Goal: Communication & Community: Share content

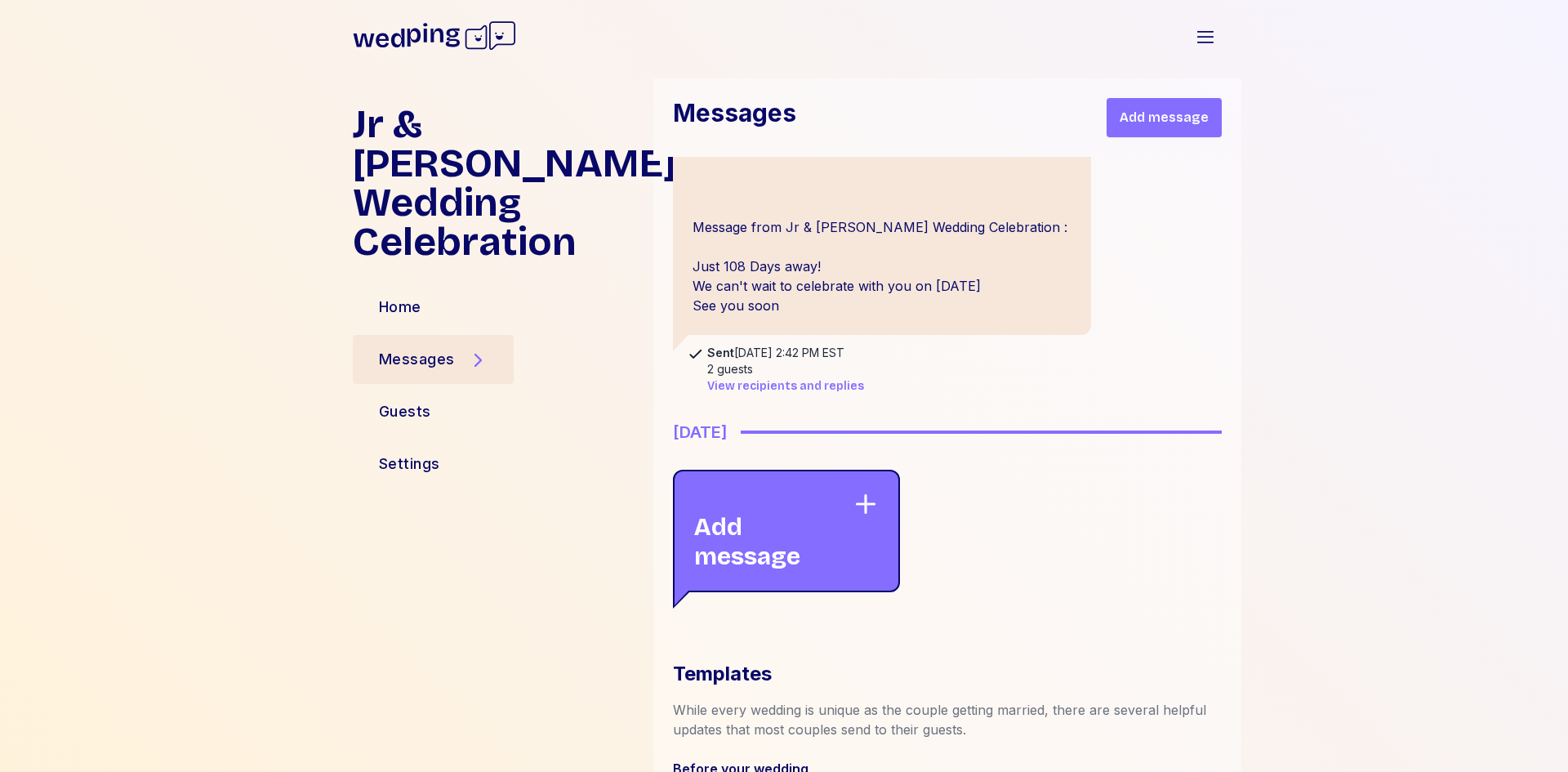
scroll to position [653, 0]
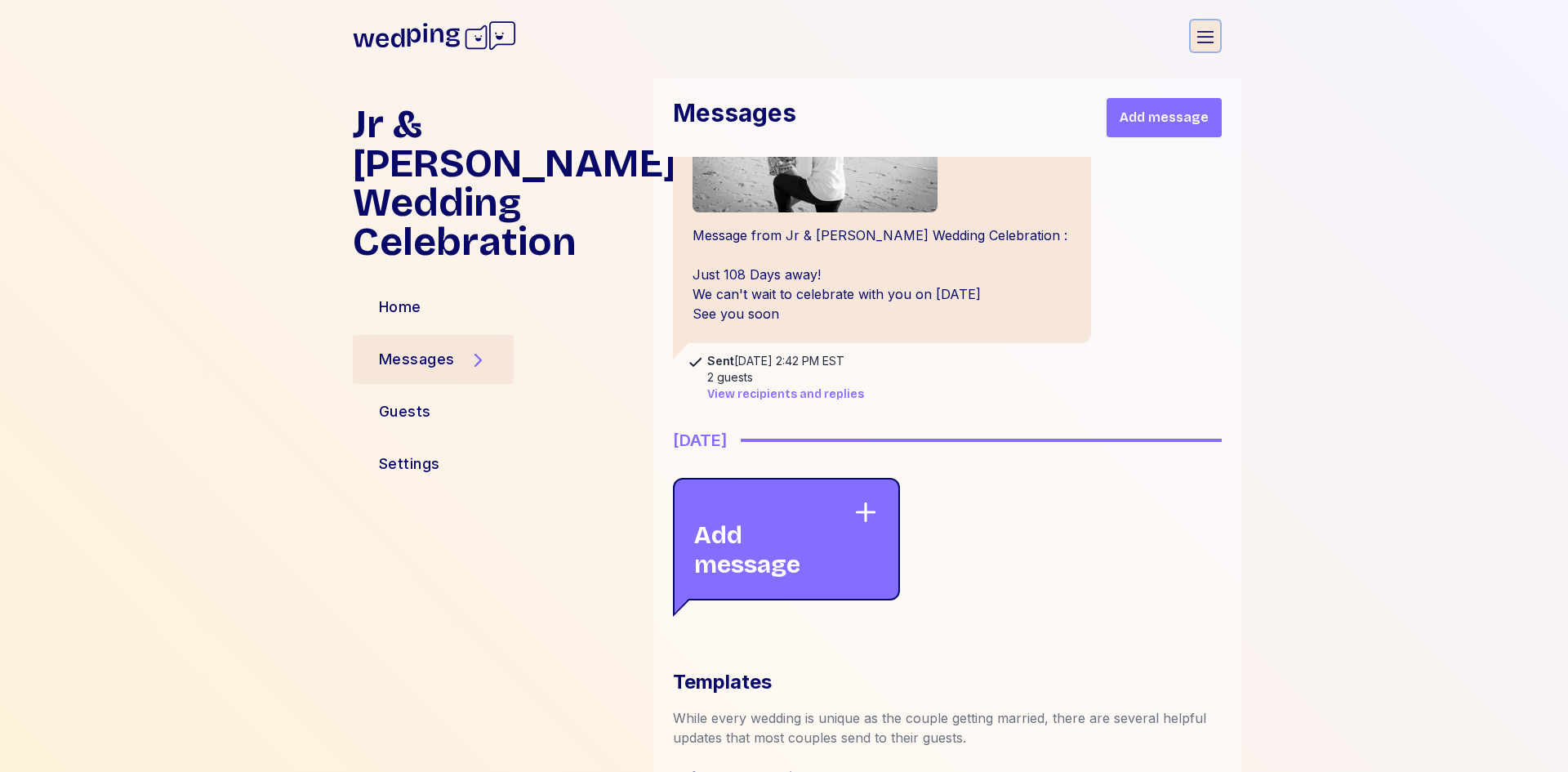
click at [1205, 42] on icon "button" at bounding box center [1205, 36] width 16 height 12
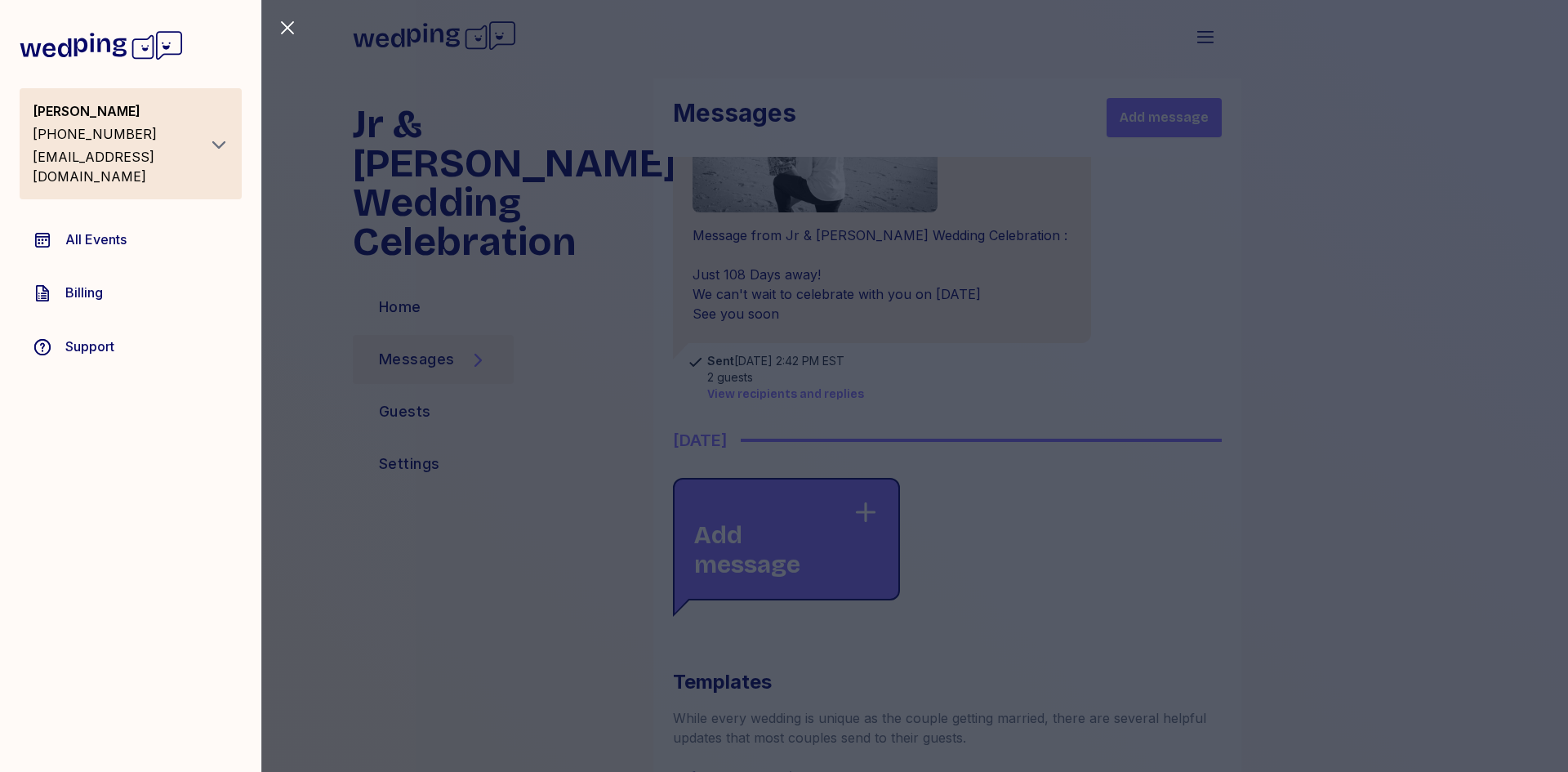
click at [319, 588] on div "Close sidebar [PERSON_NAME] [PHONE_NUMBER] [EMAIL_ADDRESS][DOMAIN_NAME] All Eve…" at bounding box center [784, 386] width 1568 height 772
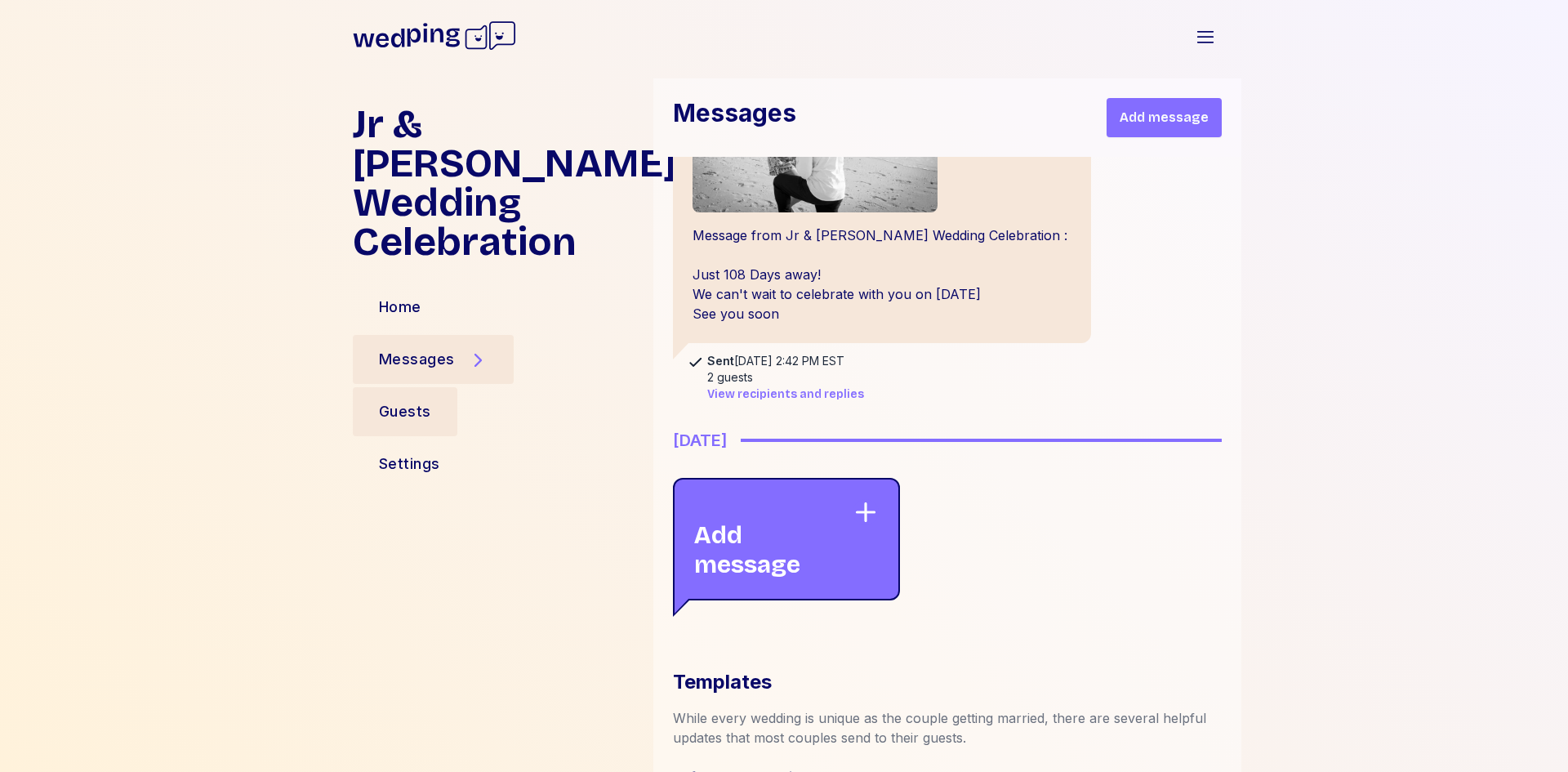
click at [441, 387] on div "Guests" at bounding box center [405, 411] width 104 height 49
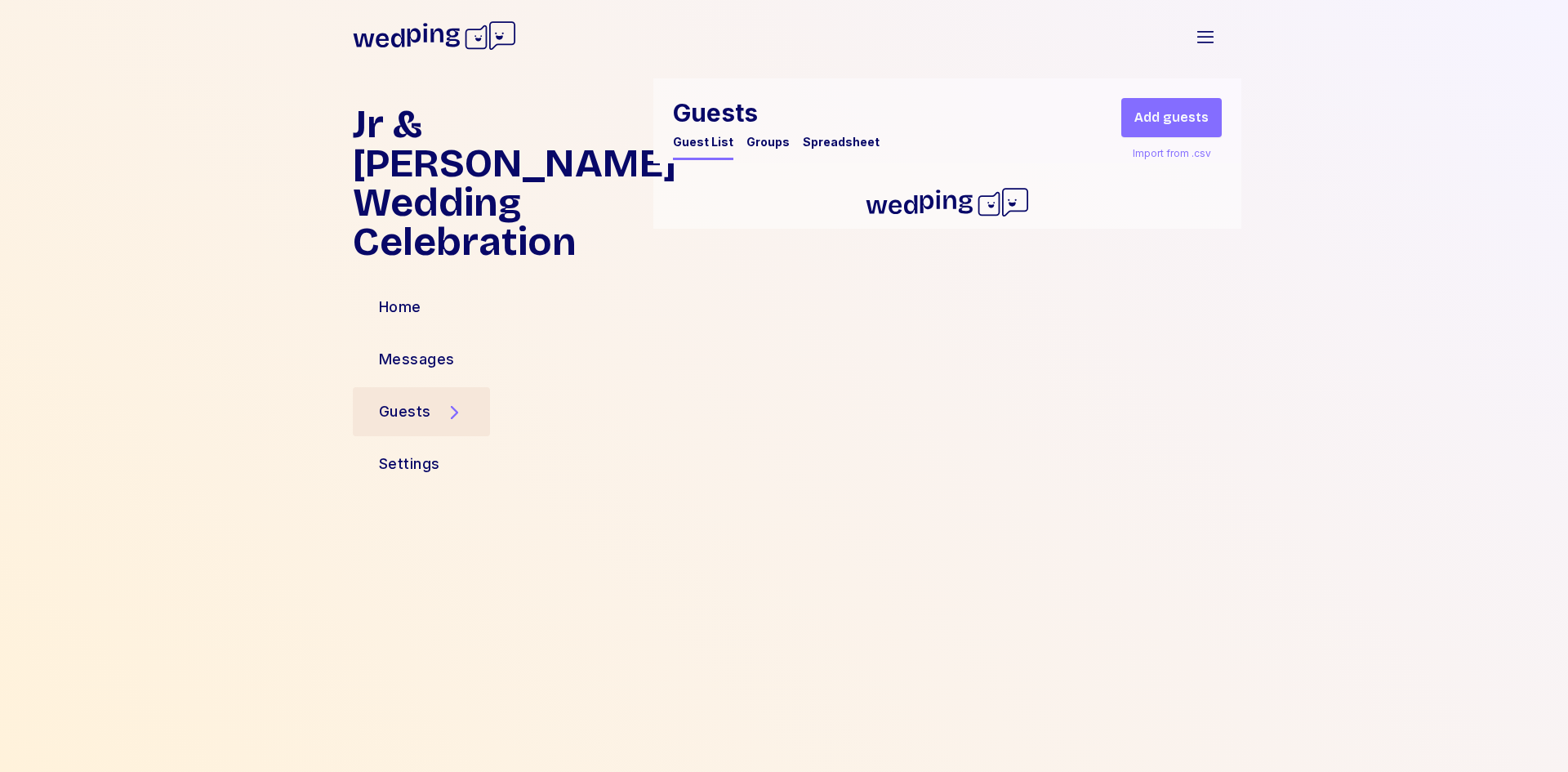
scroll to position [0, 0]
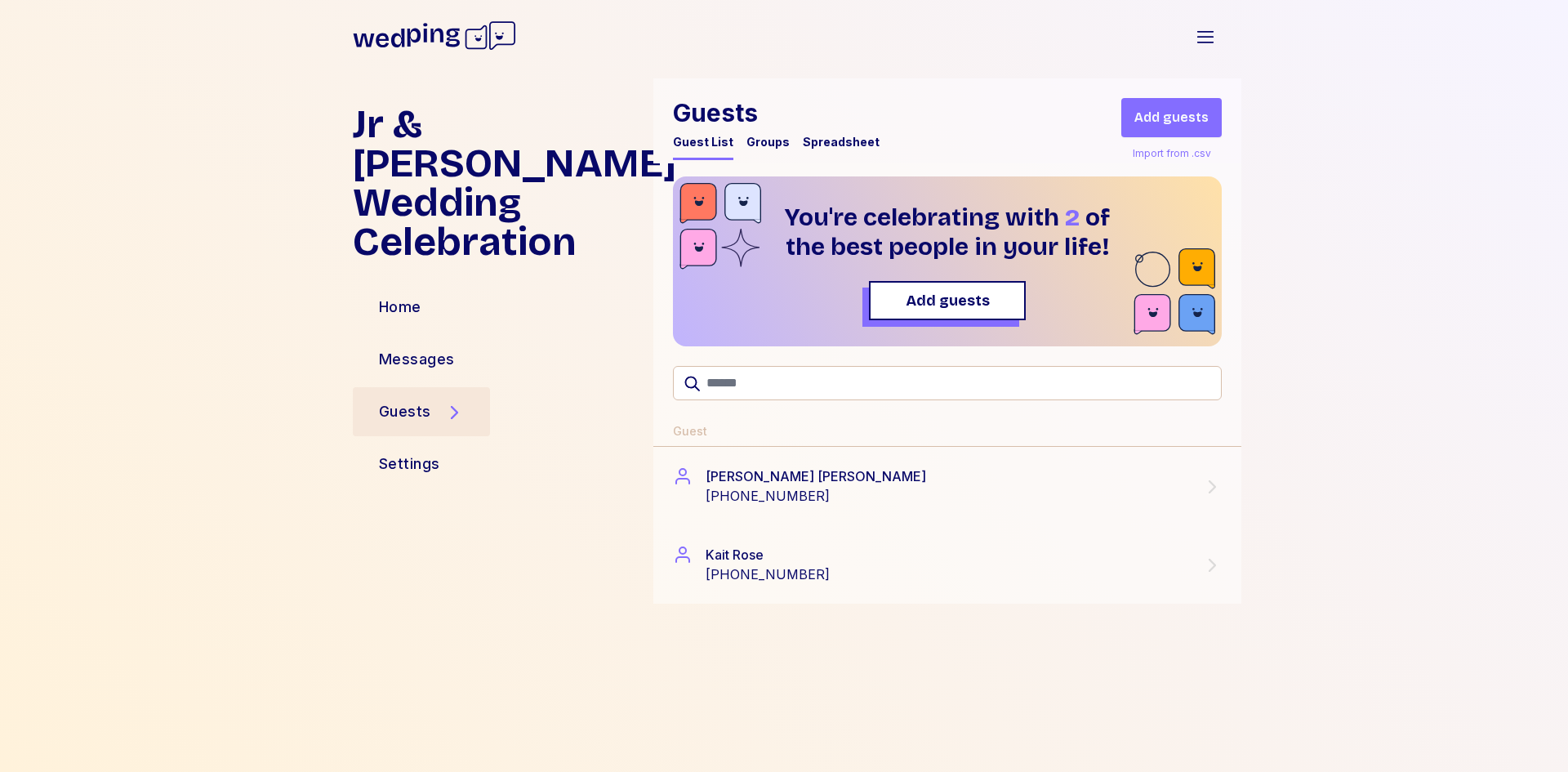
click at [1174, 154] on div "Import from .csv" at bounding box center [1172, 153] width 85 height 19
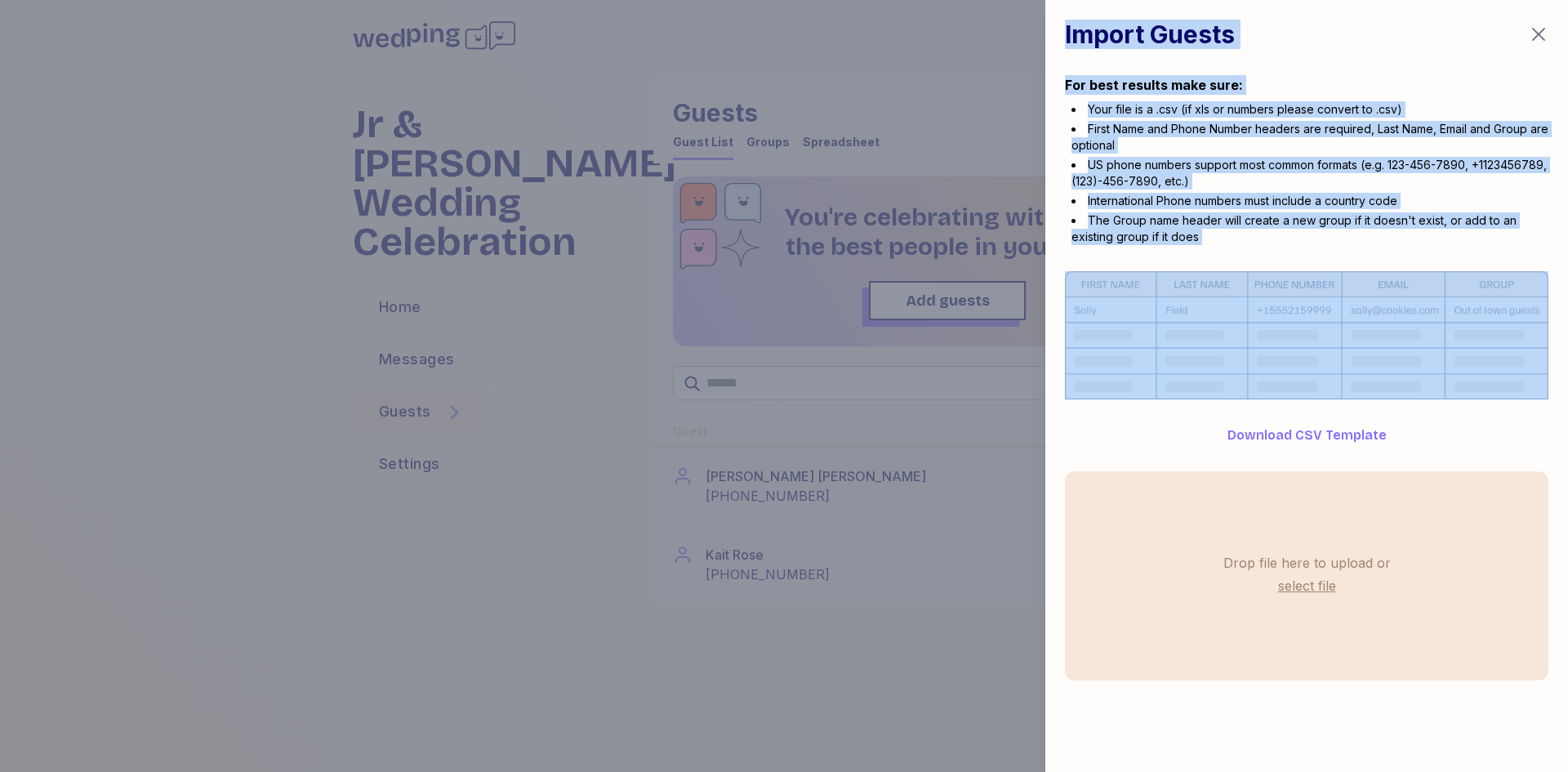
drag, startPoint x: 1065, startPoint y: 34, endPoint x: 1473, endPoint y: 338, distance: 508.8
click at [1473, 338] on div "Import Guests For best results make sure: Your file is a .csv (if xls or number…" at bounding box center [1307, 350] width 522 height 700
click at [1513, 180] on li "US phone numbers support most common formats (e.g. 123-456-7890, +1123456789, (…" at bounding box center [1309, 173] width 477 height 33
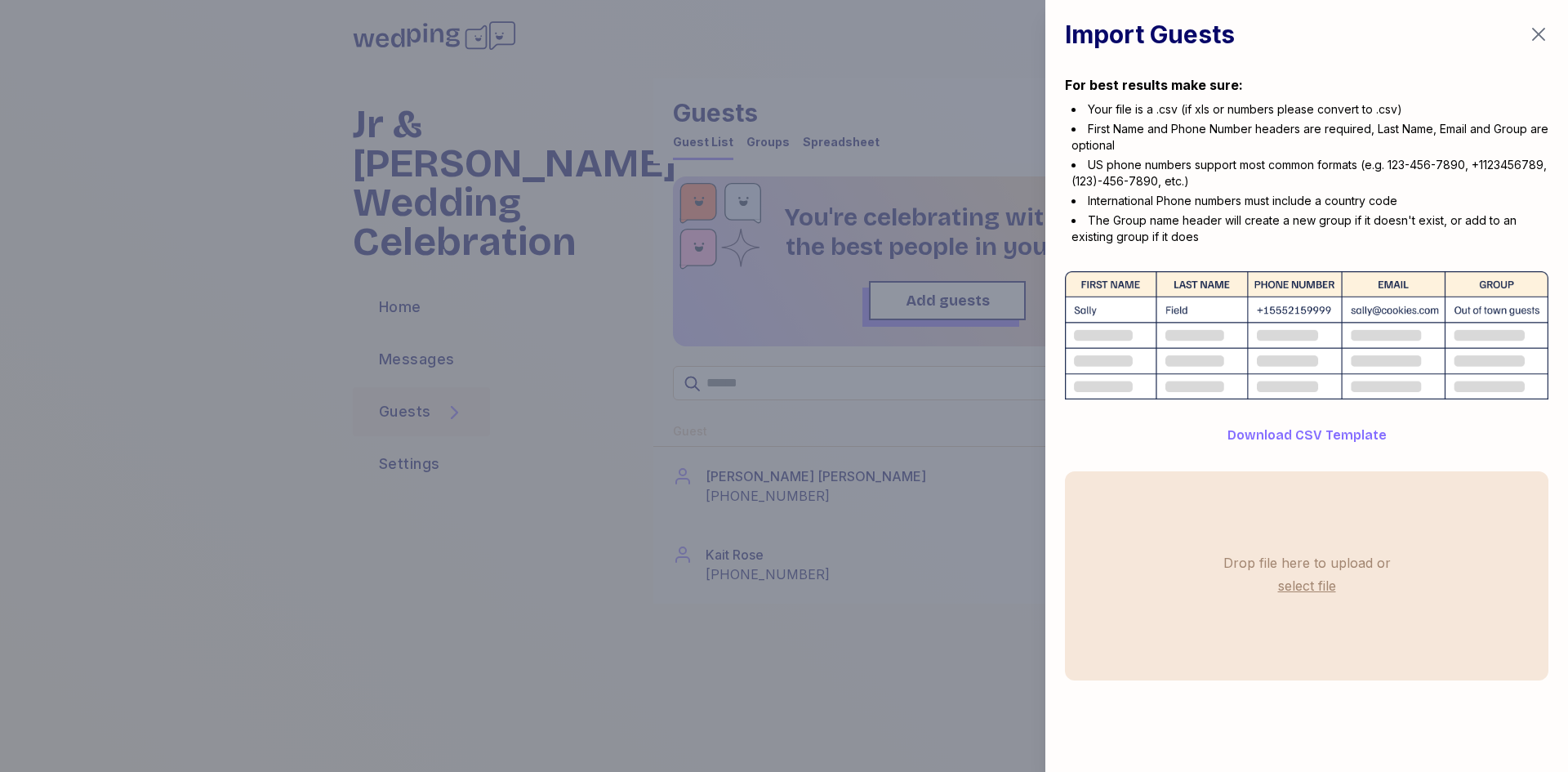
click at [1334, 416] on div "Import Guests For best results make sure: Your file is a .csv (if xls or number…" at bounding box center [1307, 350] width 522 height 700
click at [972, 68] on div at bounding box center [784, 386] width 1568 height 772
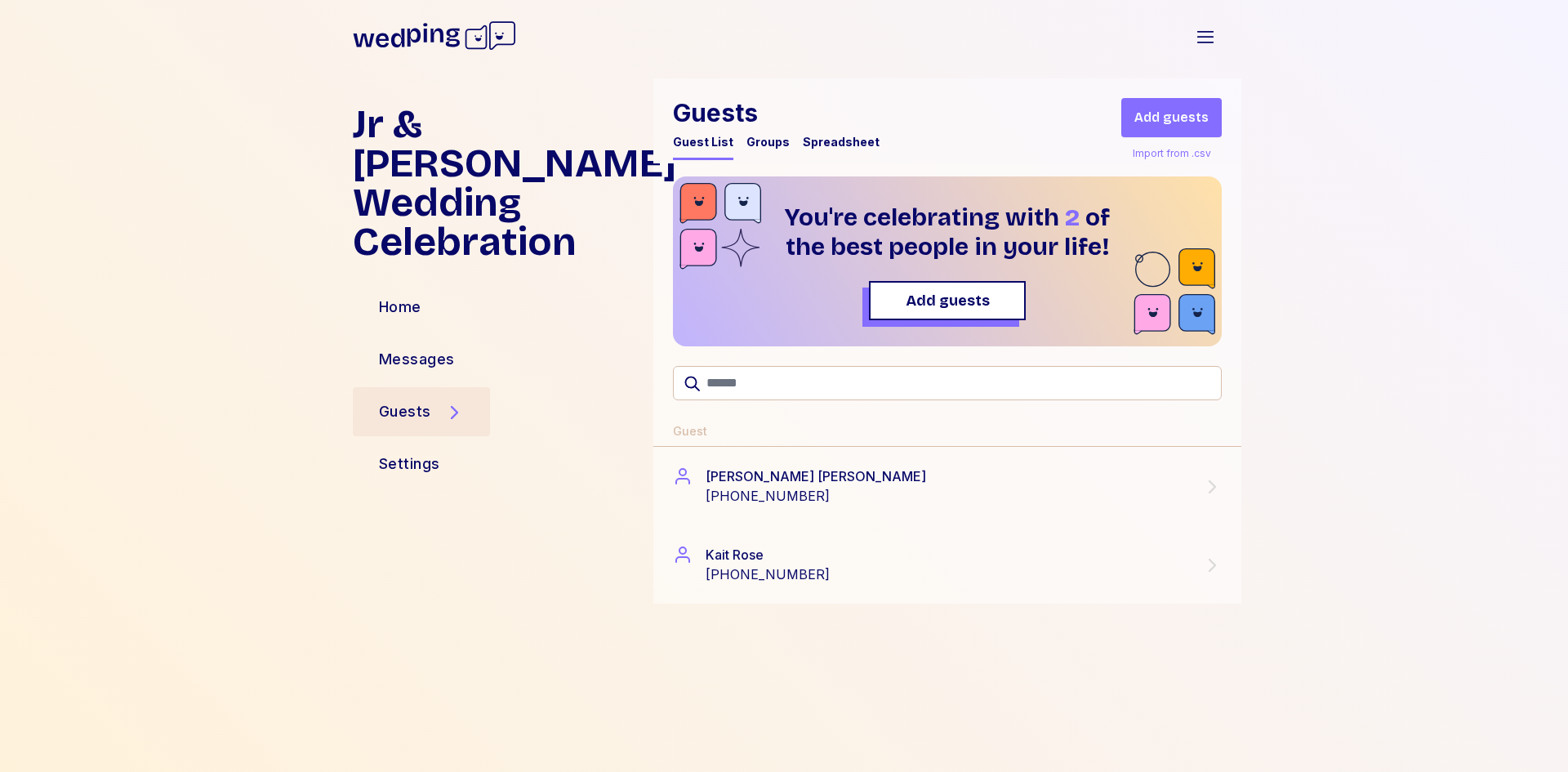
click at [425, 400] on div "Guests" at bounding box center [405, 412] width 52 height 23
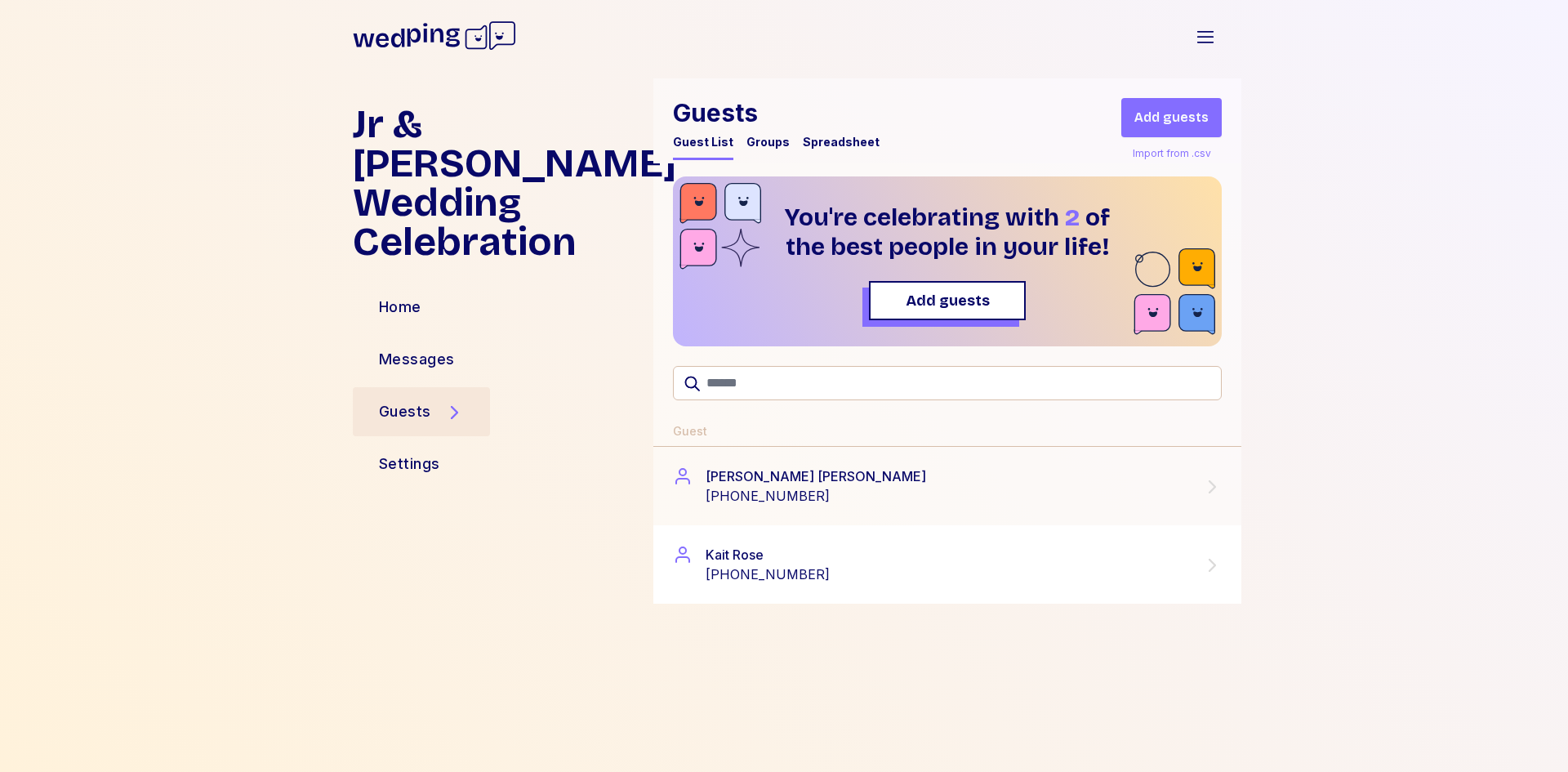
click at [765, 570] on div "[PHONE_NUMBER]" at bounding box center [768, 574] width 124 height 19
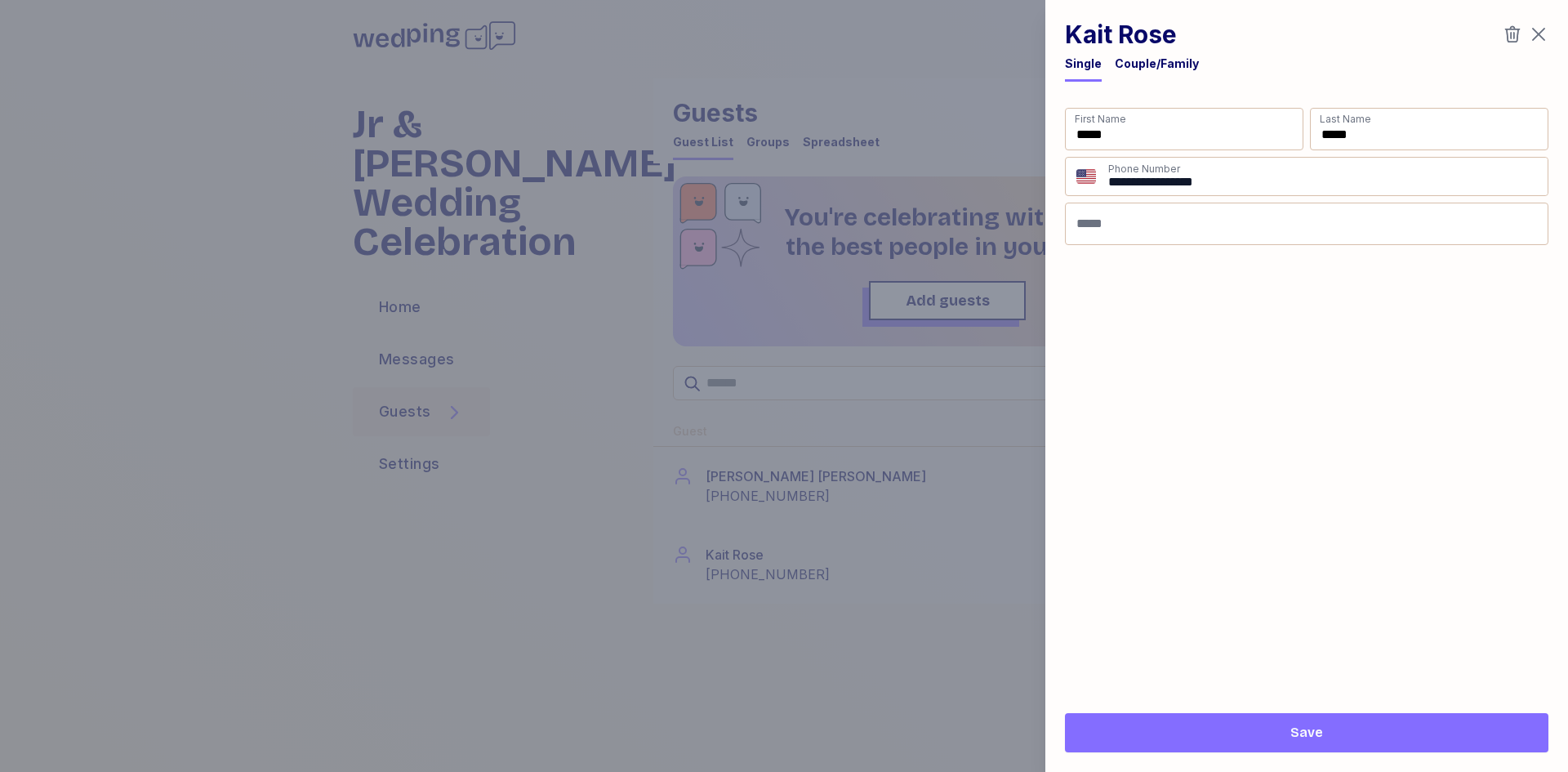
click at [1536, 32] on icon "button" at bounding box center [1539, 35] width 13 height 13
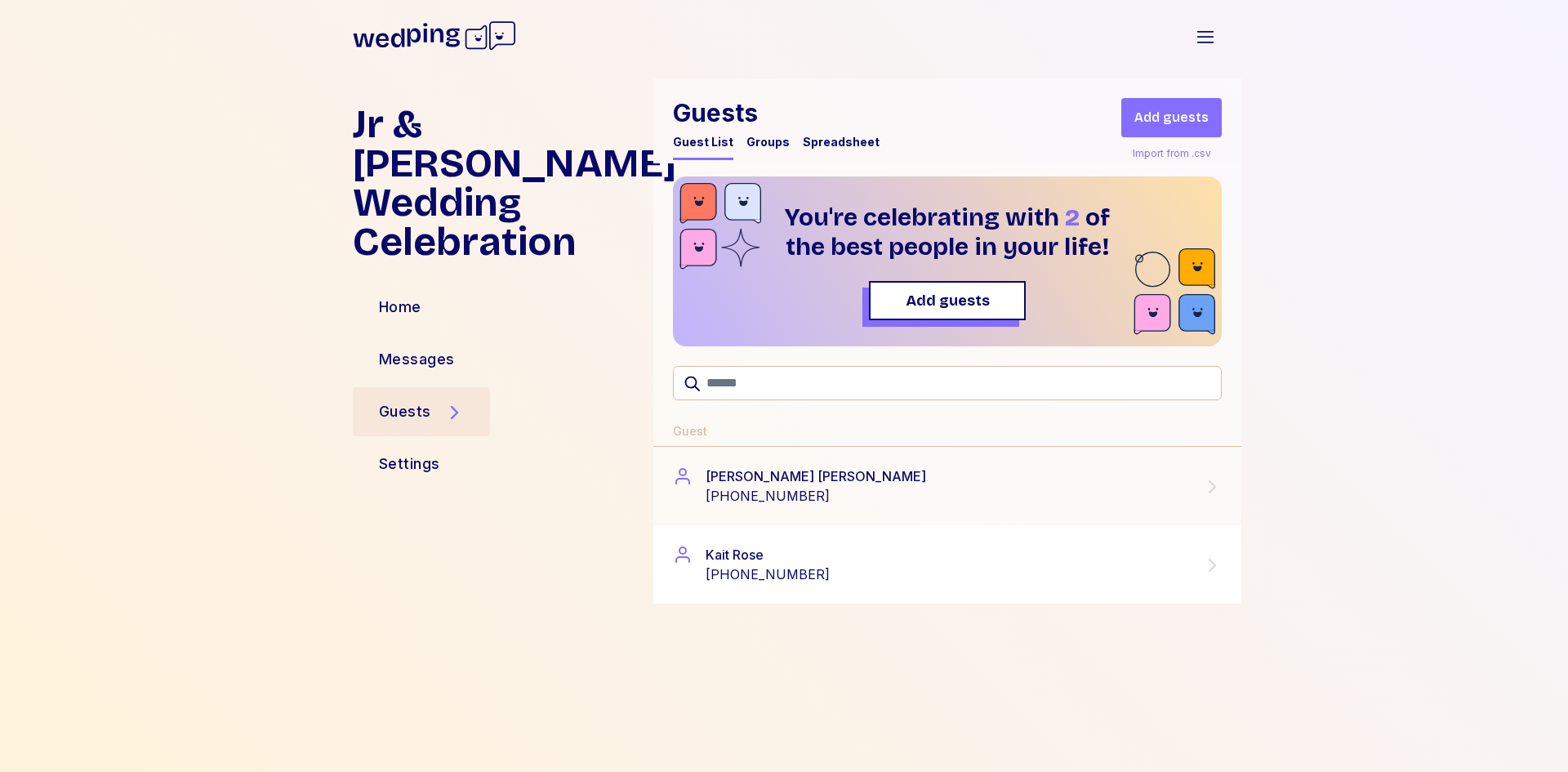
click at [726, 566] on div "[PHONE_NUMBER]" at bounding box center [768, 574] width 124 height 19
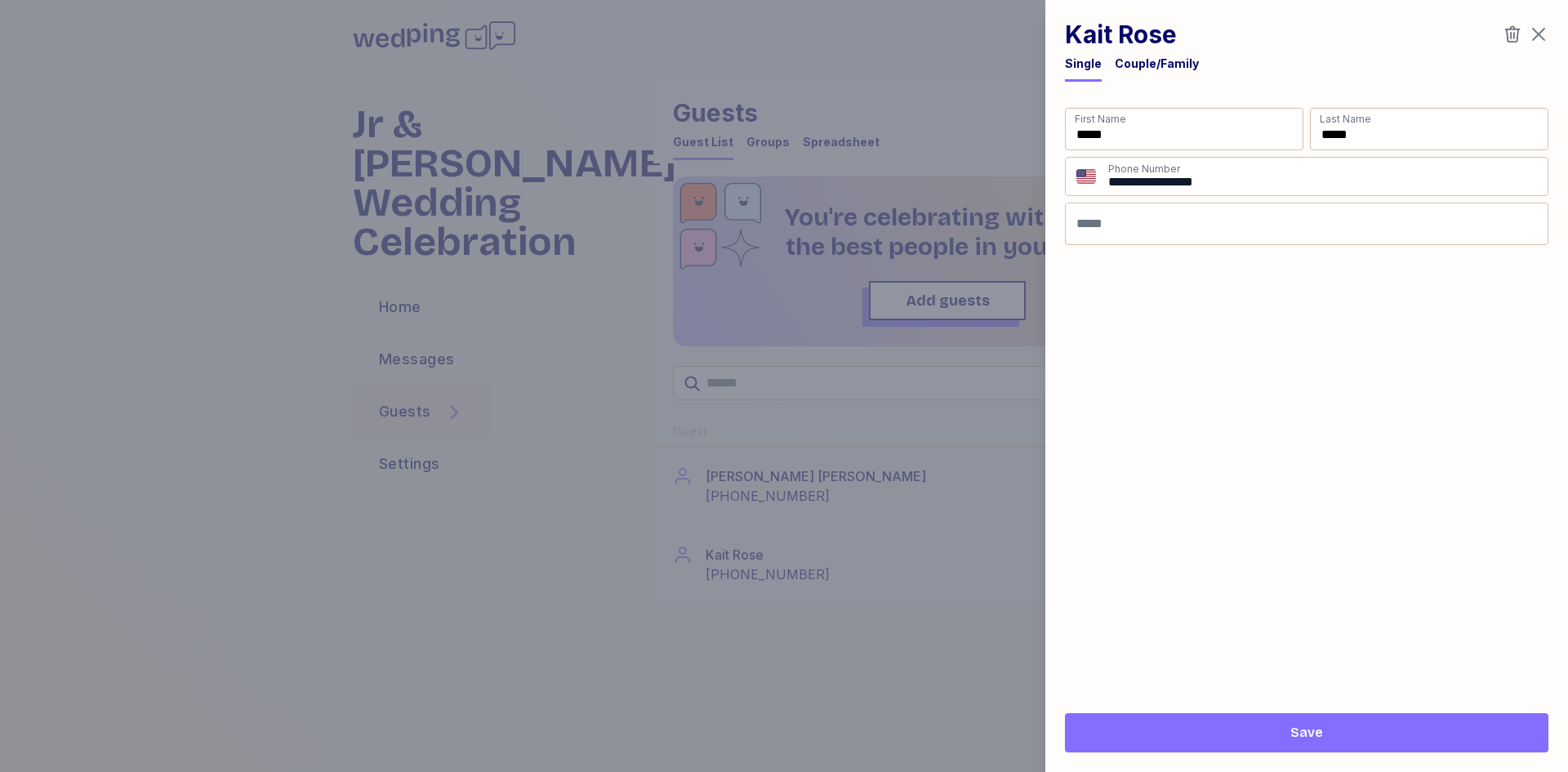
click at [1541, 36] on icon "button" at bounding box center [1539, 35] width 13 height 13
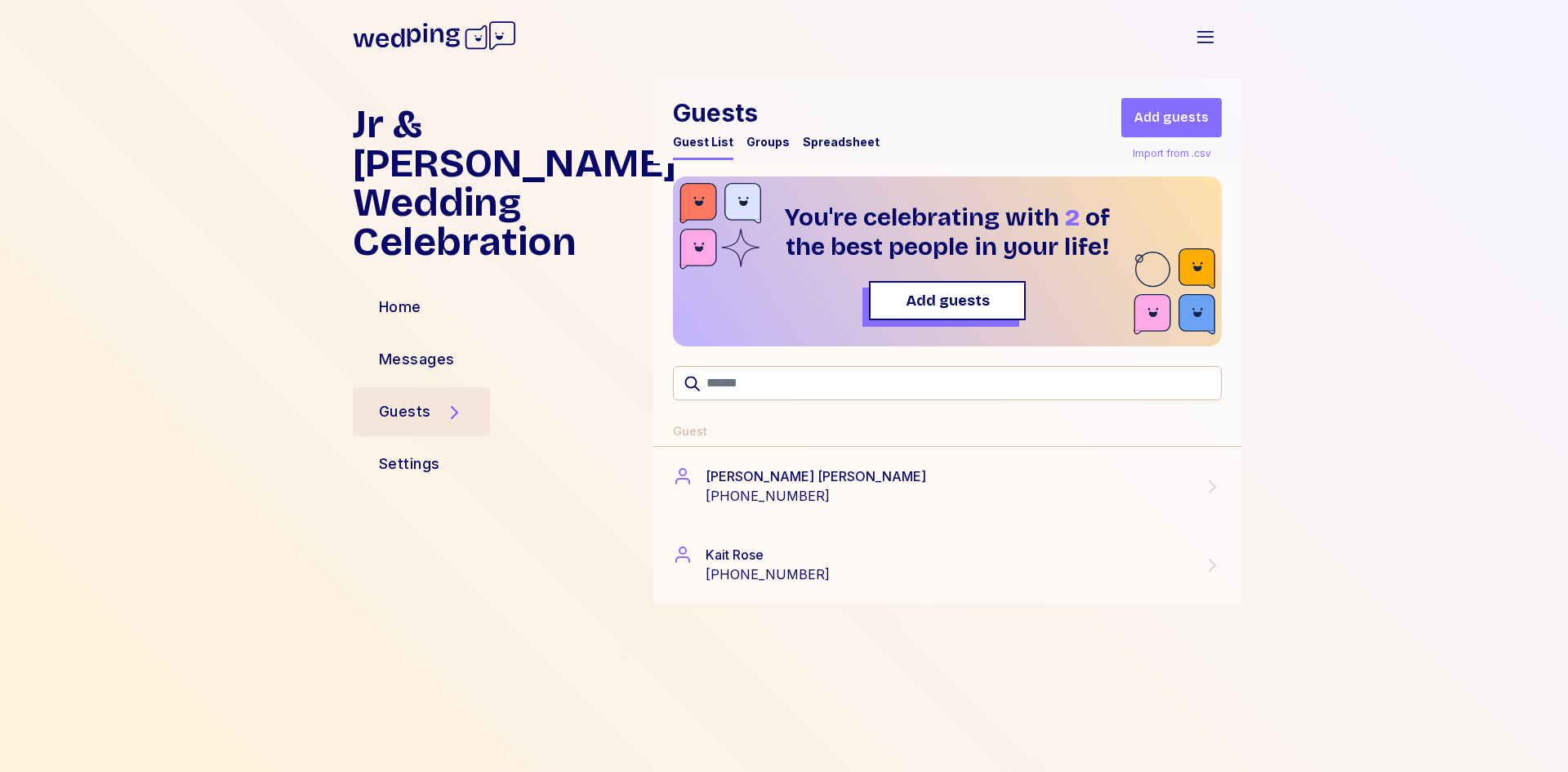
click at [1177, 118] on span "Add guests" at bounding box center [1171, 118] width 74 height 19
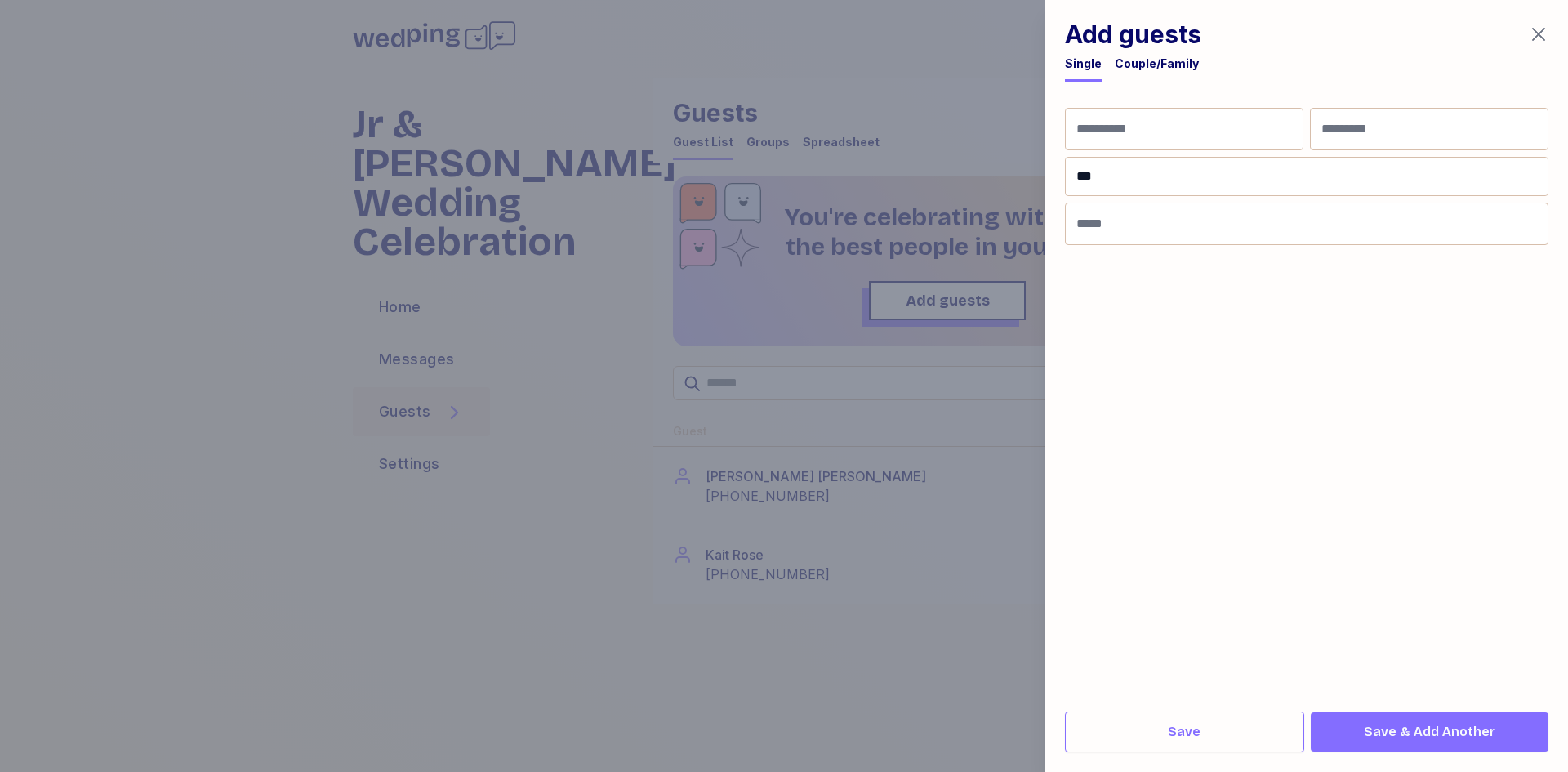
click at [1140, 179] on input "**" at bounding box center [1307, 176] width 482 height 37
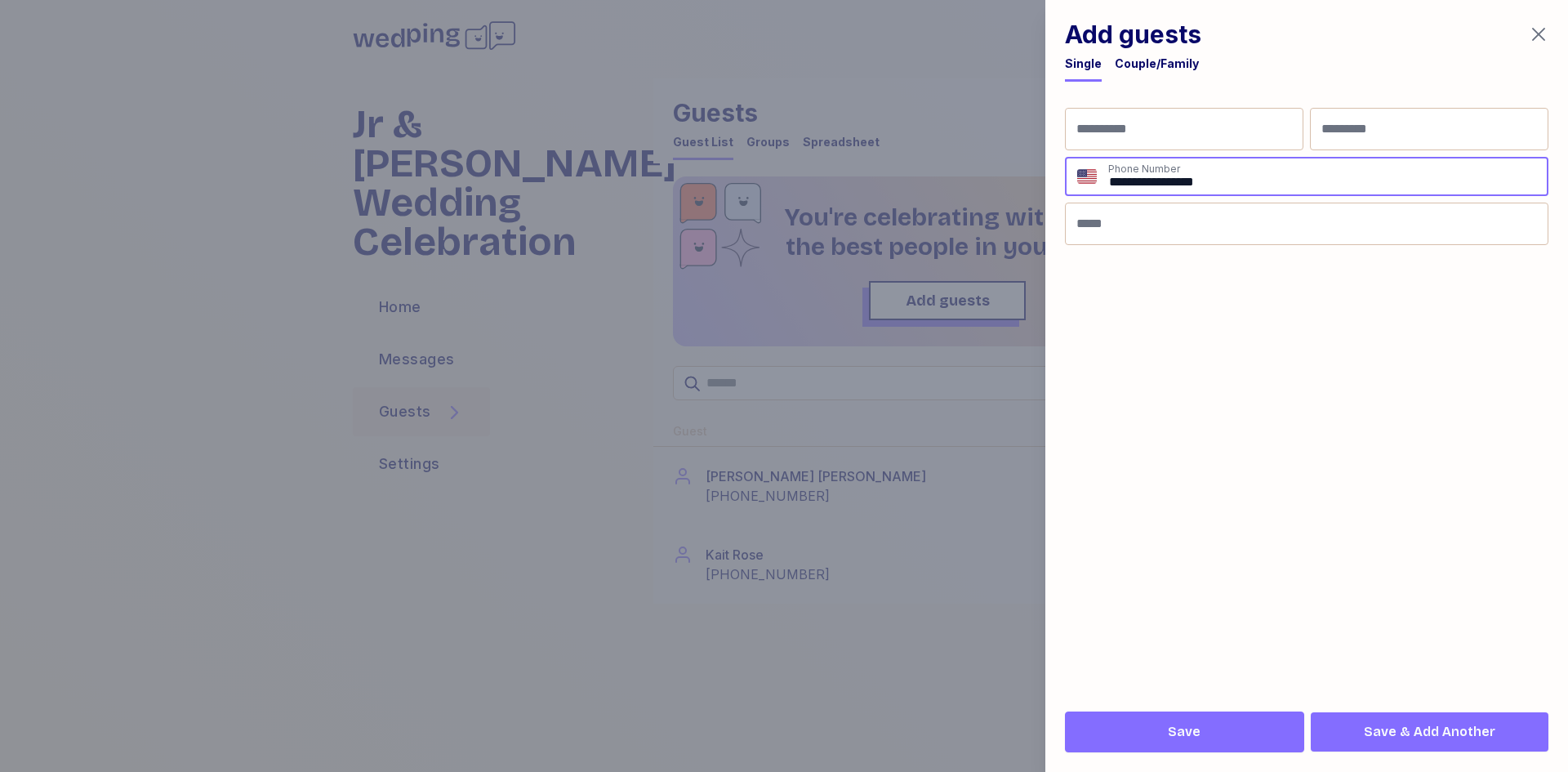
type input "**********"
click at [1268, 743] on button "Save" at bounding box center [1185, 731] width 239 height 41
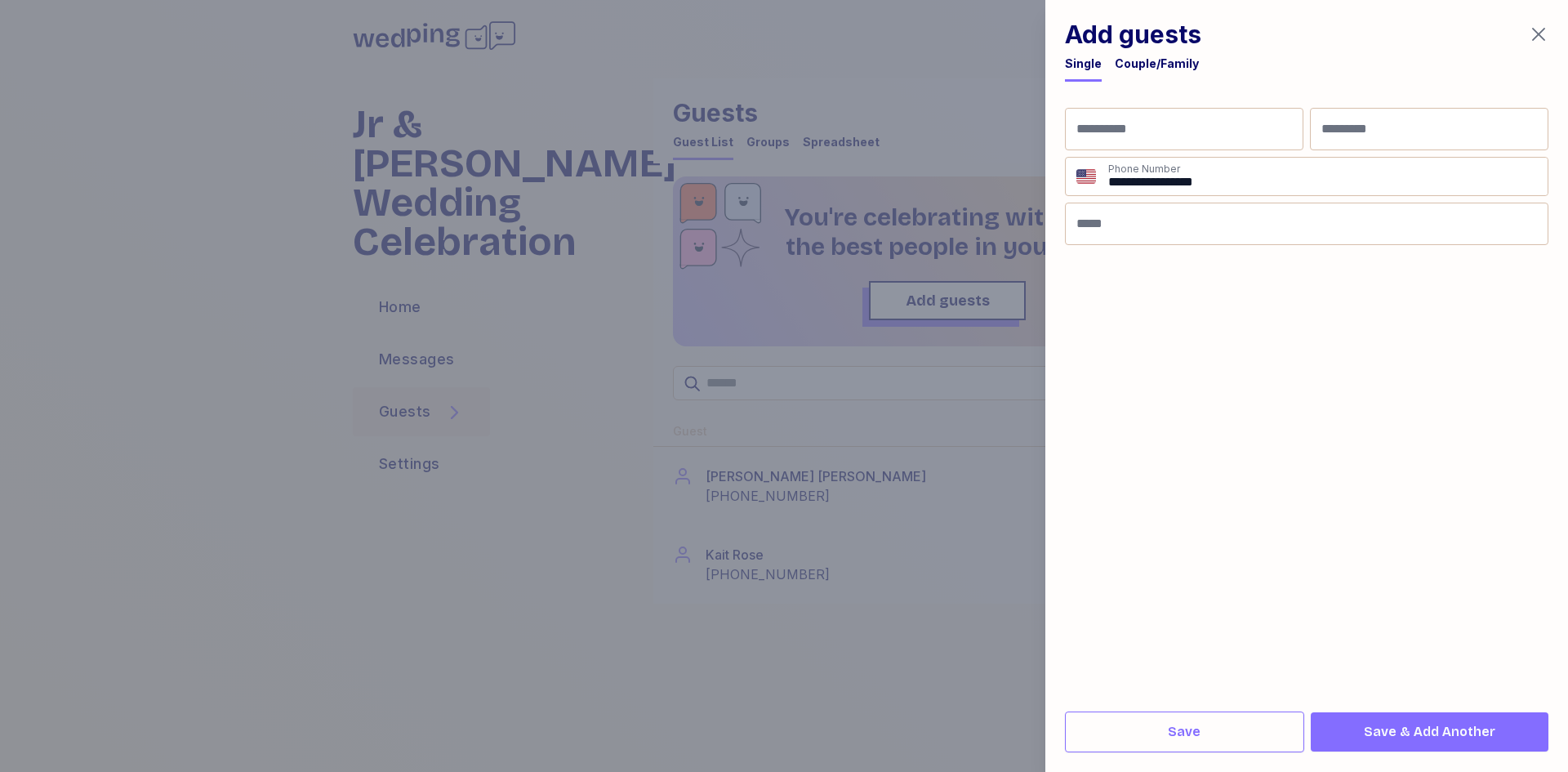
click at [1538, 29] on icon "button" at bounding box center [1539, 35] width 19 height 19
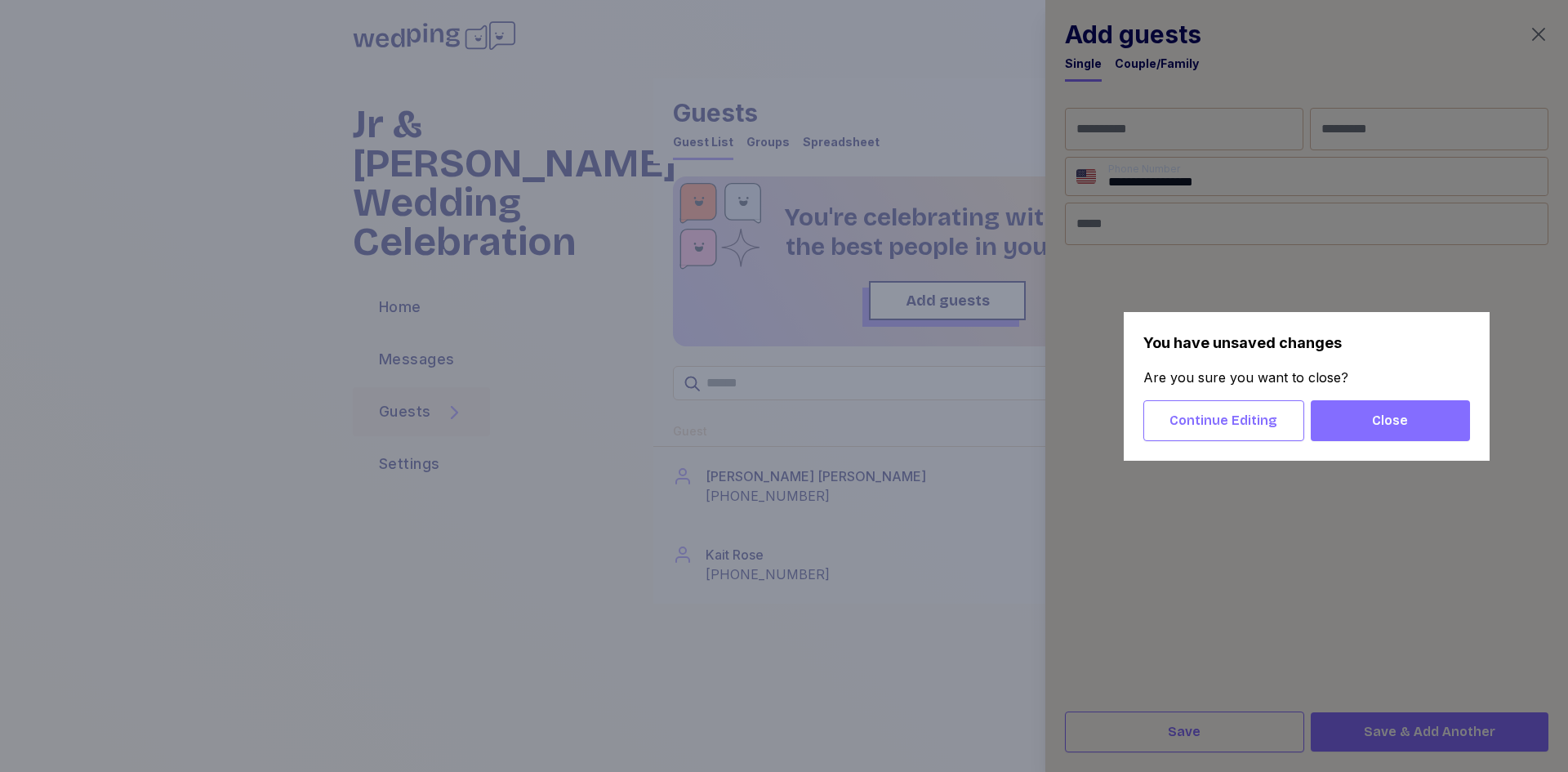
click at [1363, 421] on span "Close" at bounding box center [1390, 421] width 133 height 19
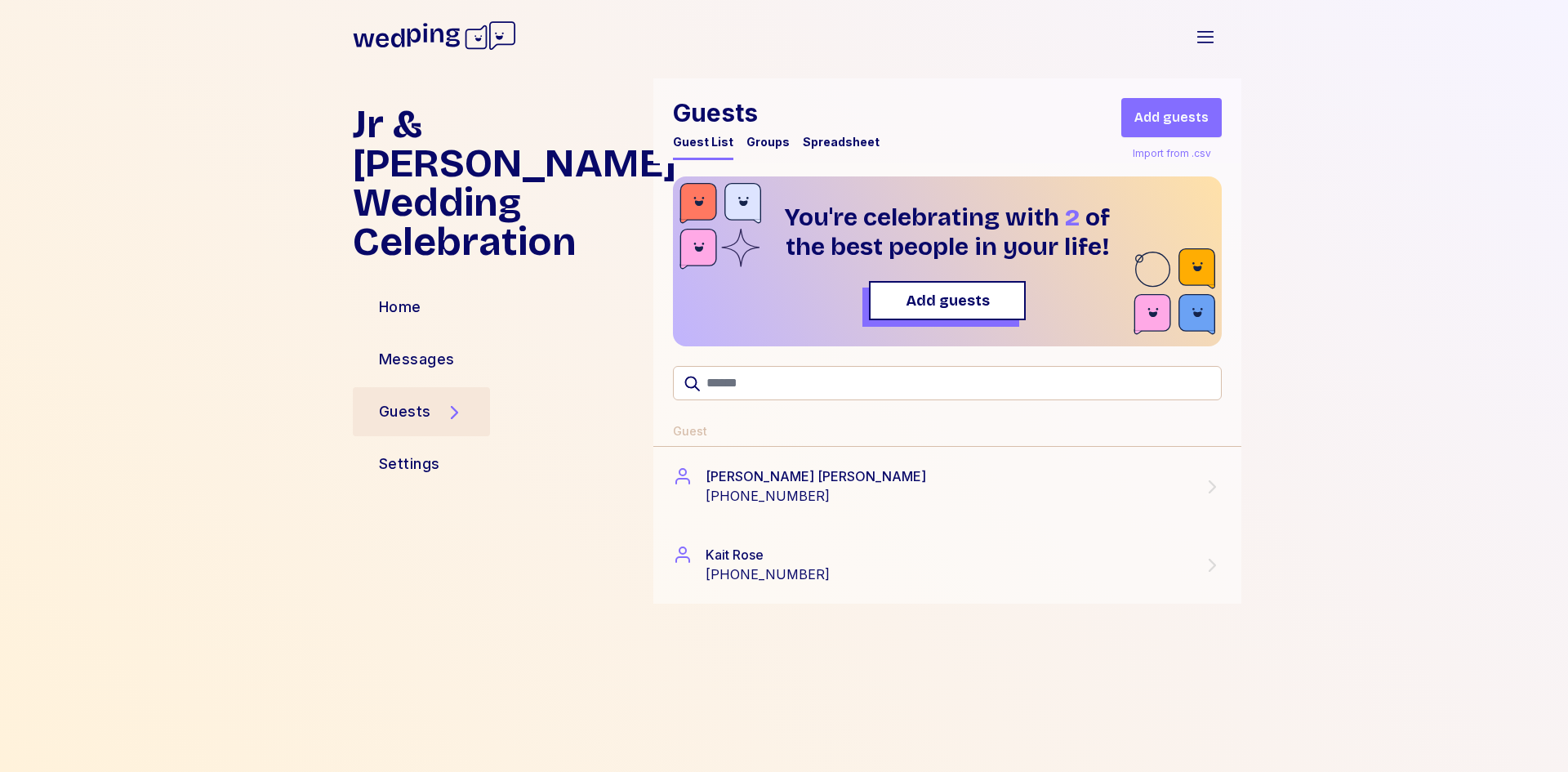
click at [1175, 119] on span "Add guests" at bounding box center [1171, 118] width 74 height 19
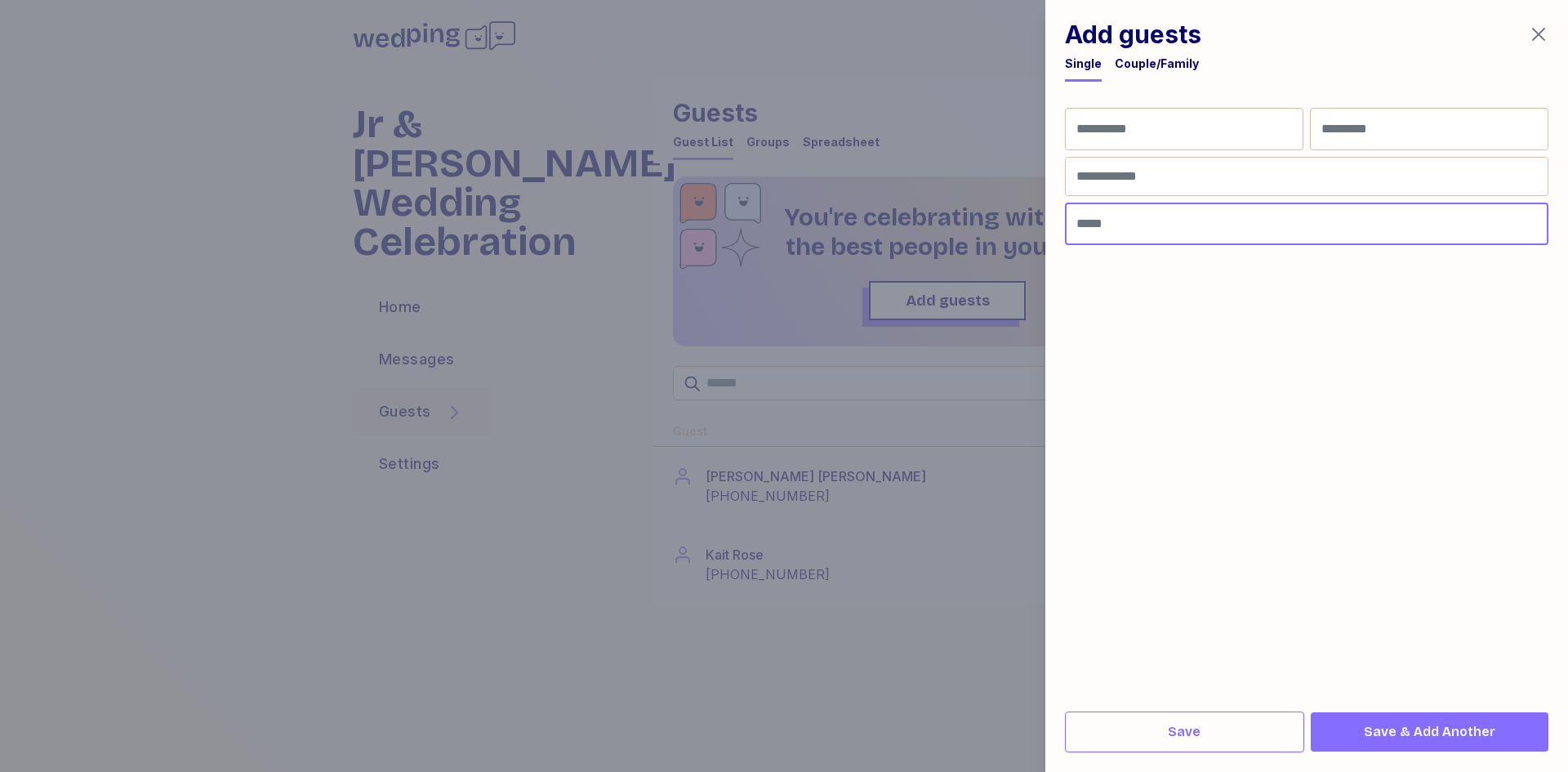
click at [1129, 213] on input "Email" at bounding box center [1307, 224] width 483 height 42
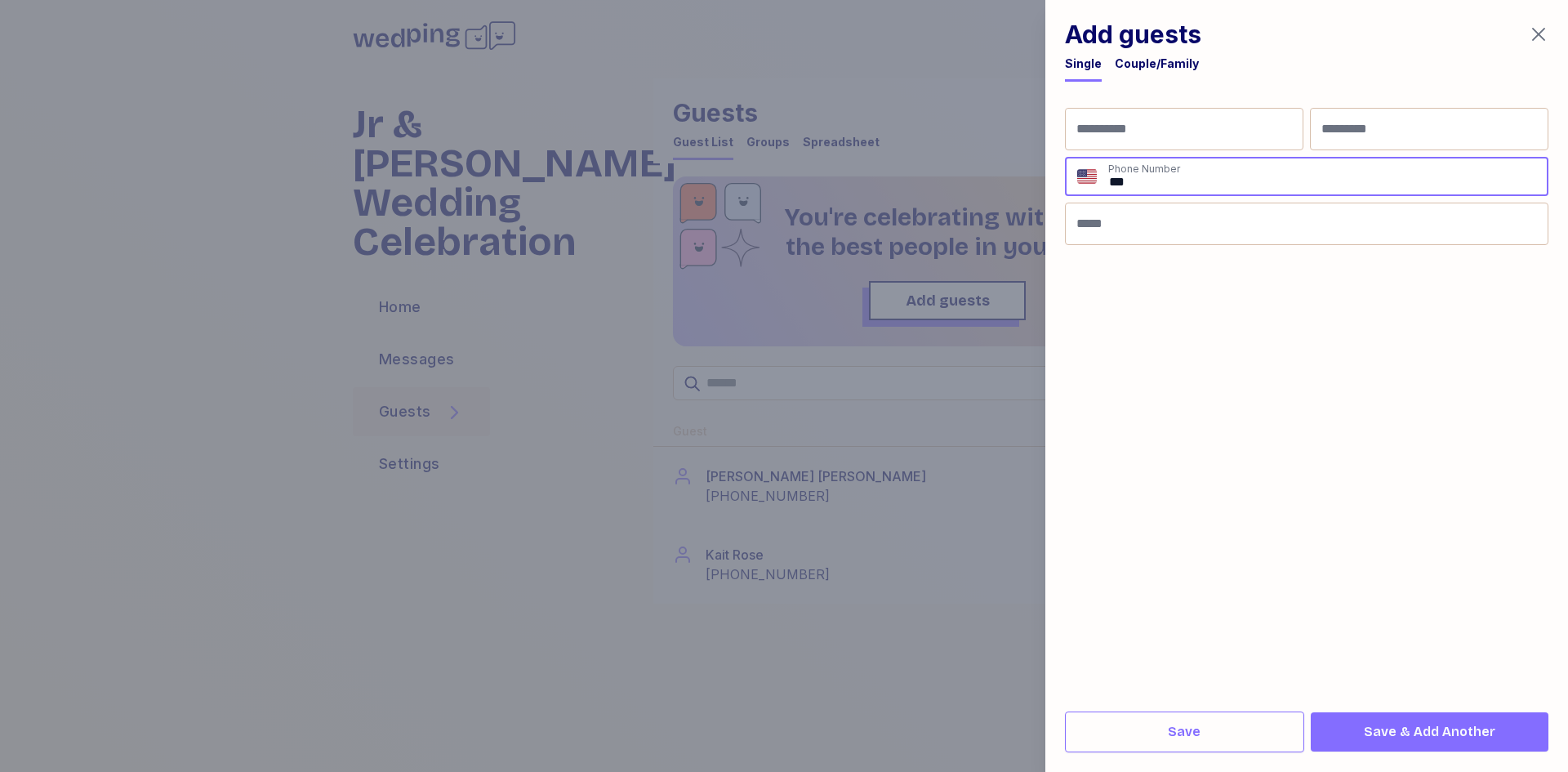
click at [1128, 178] on input "**" at bounding box center [1327, 176] width 439 height 36
type input "**********"
click at [1341, 300] on form "**********" at bounding box center [1307, 397] width 483 height 577
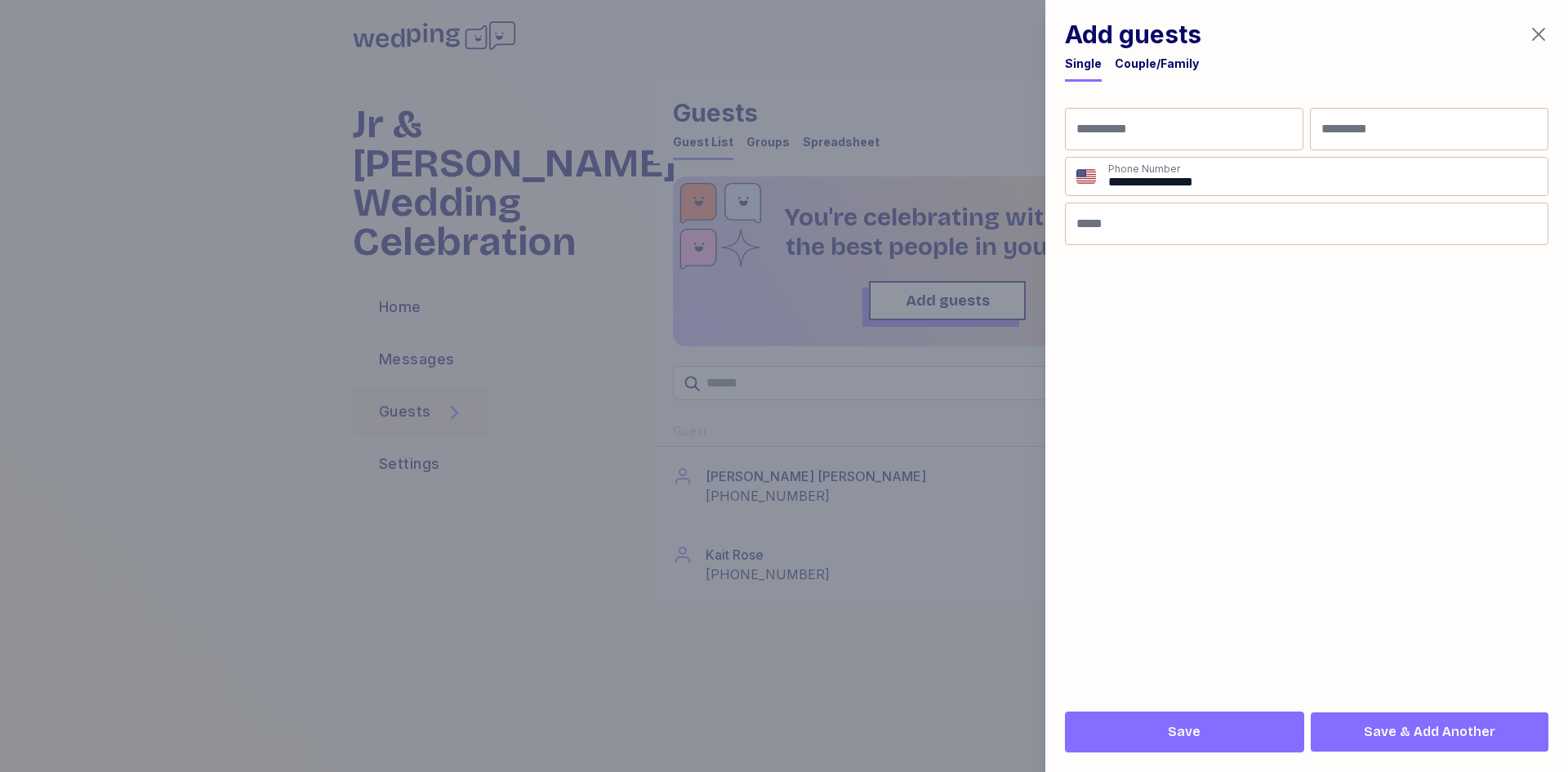
click at [1207, 737] on span "Save" at bounding box center [1185, 731] width 212 height 19
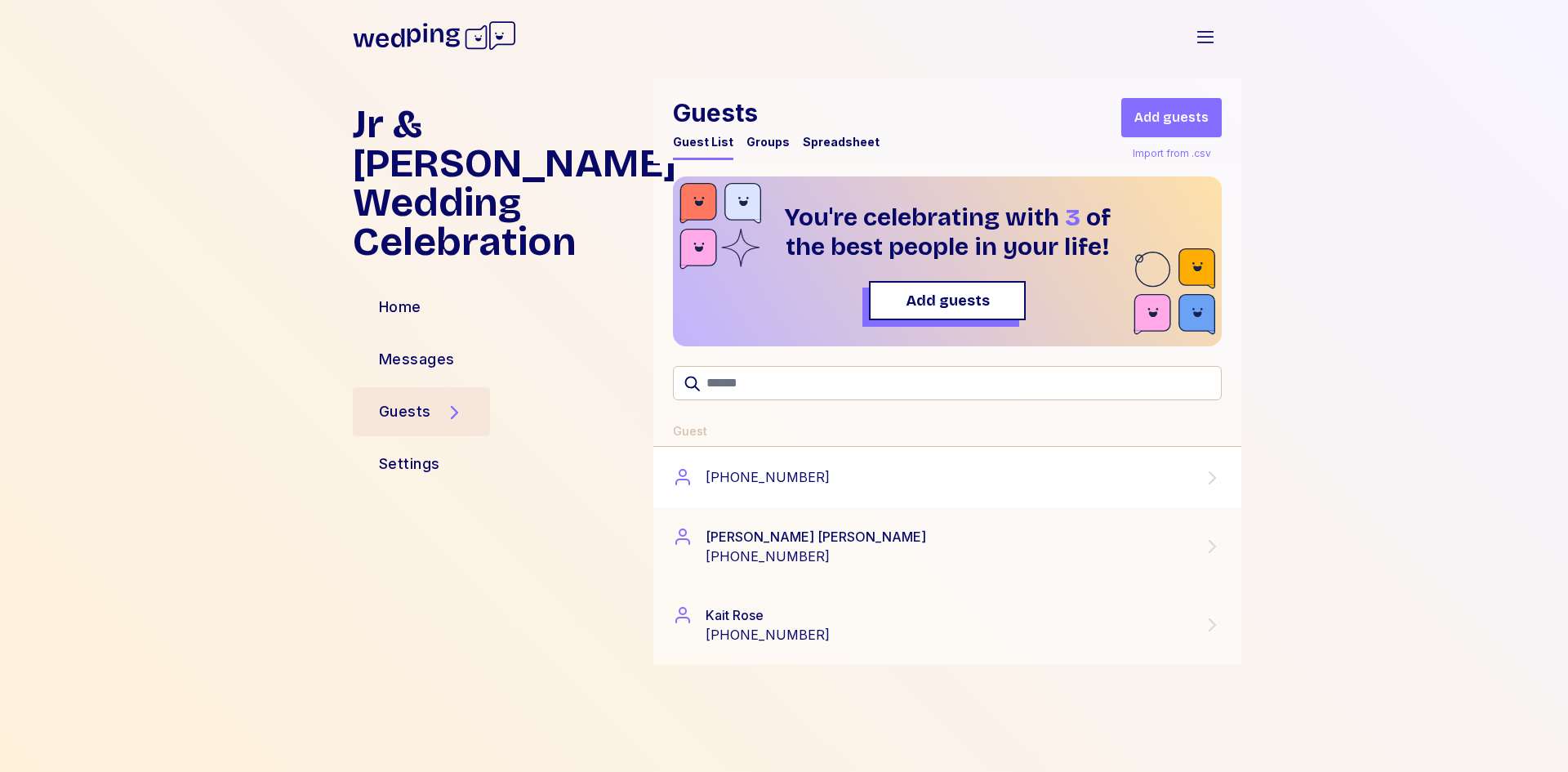
click at [761, 479] on div "[PHONE_NUMBER]" at bounding box center [768, 477] width 124 height 19
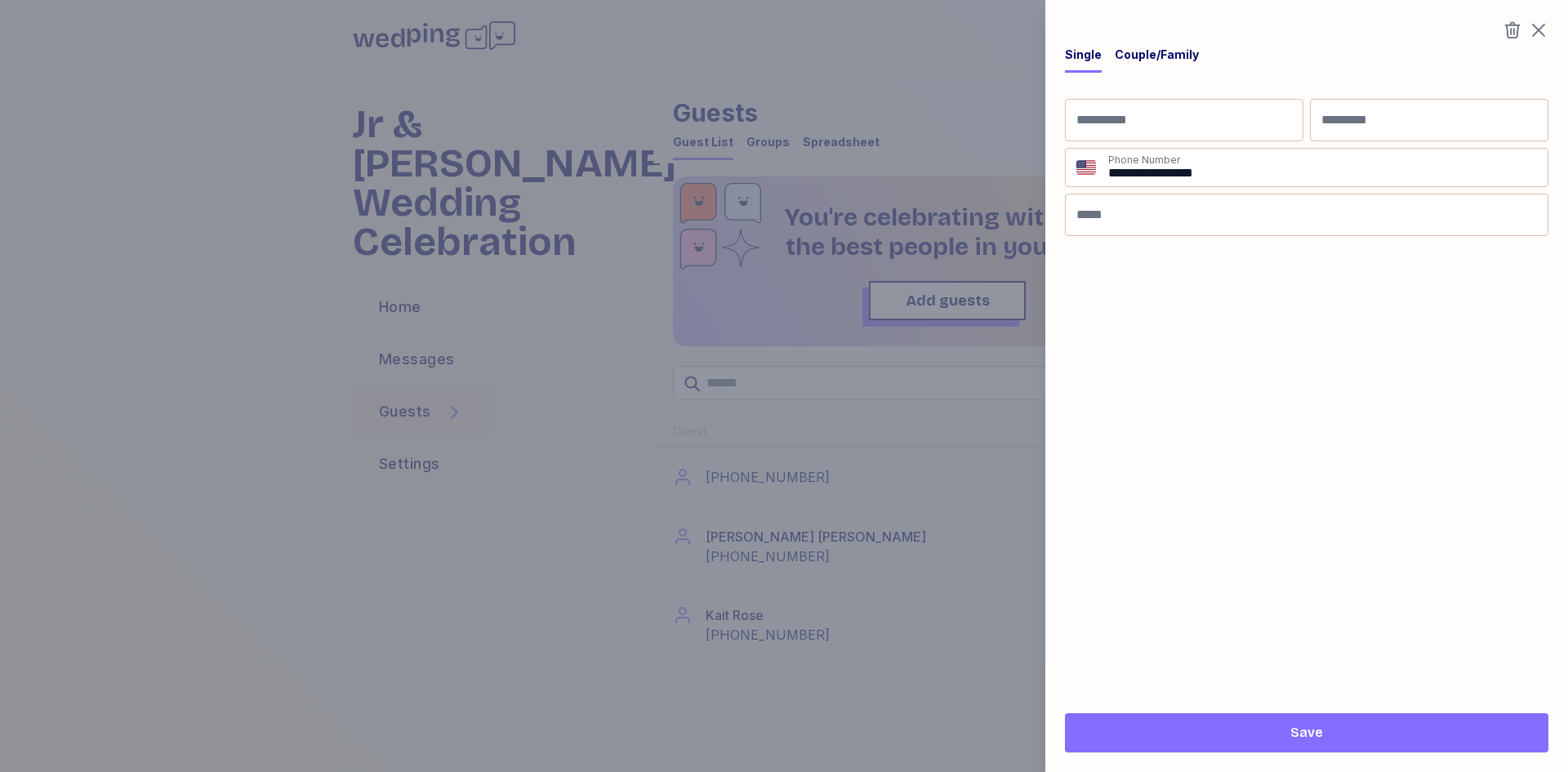
click at [1217, 465] on form "**********" at bounding box center [1307, 393] width 483 height 588
drag, startPoint x: 1540, startPoint y: 29, endPoint x: 1535, endPoint y: 40, distance: 12.1
click at [1540, 28] on icon "button" at bounding box center [1539, 30] width 13 height 13
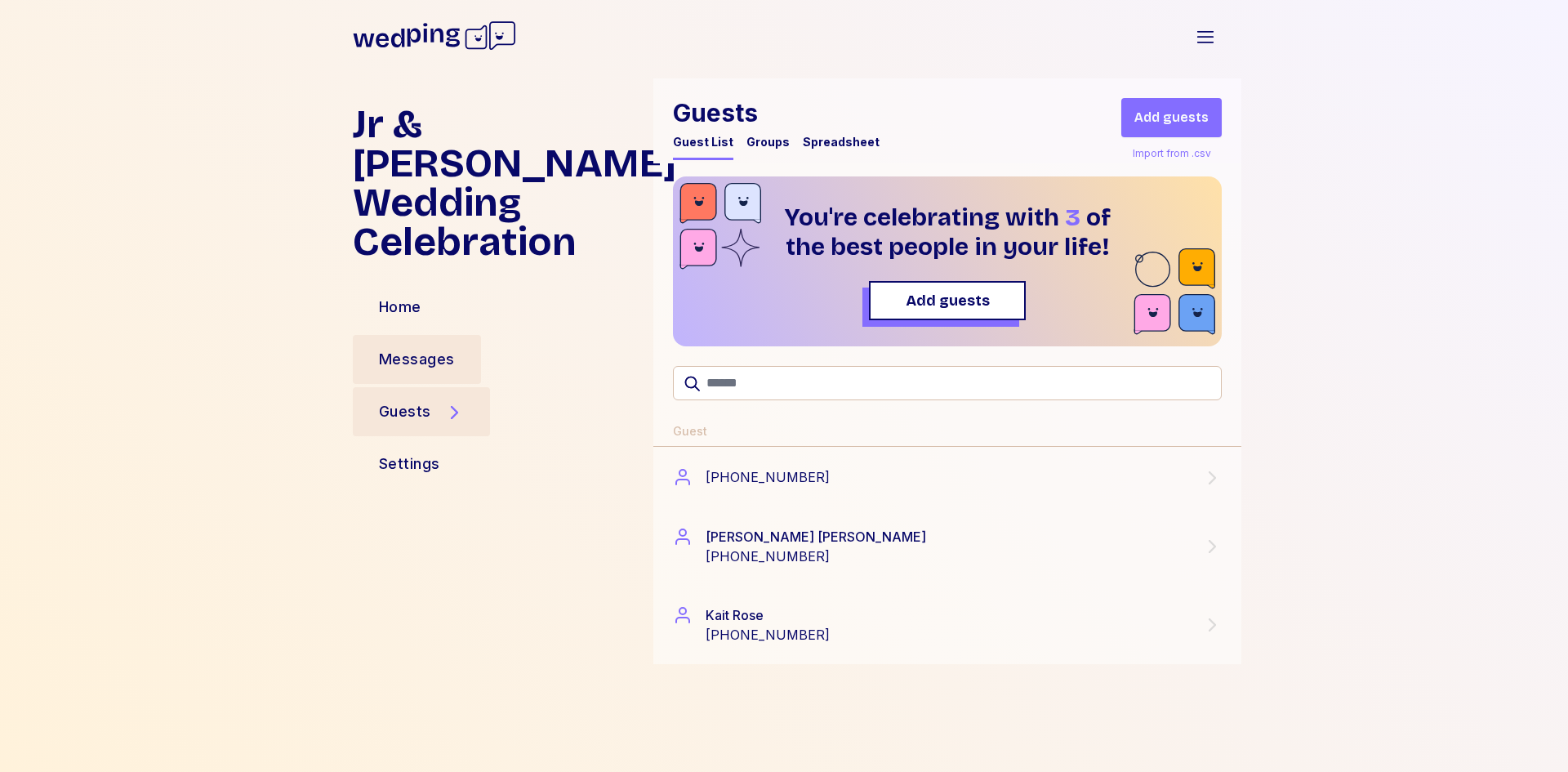
click at [412, 348] on div "Messages" at bounding box center [417, 359] width 76 height 23
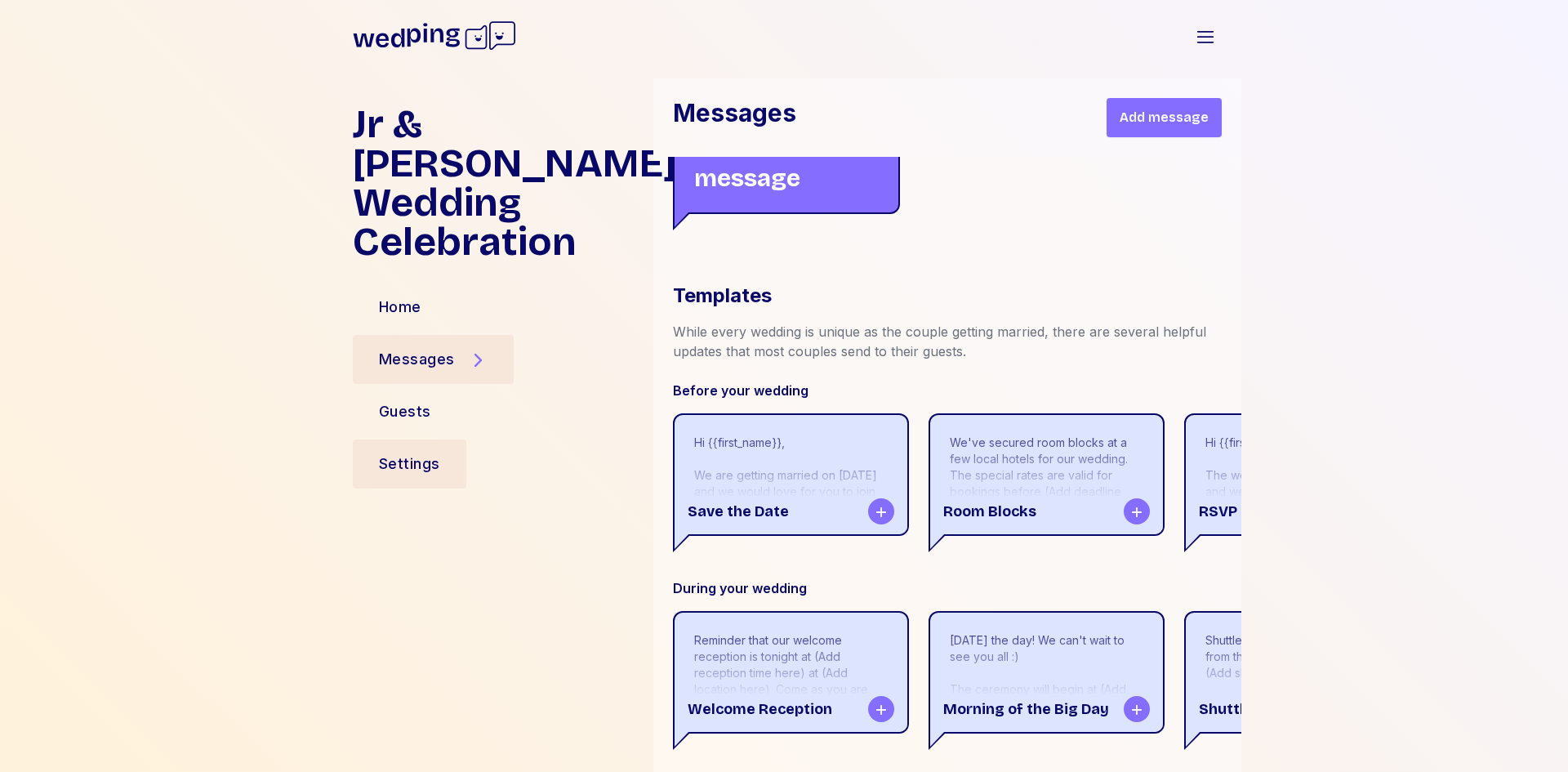
scroll to position [987, 0]
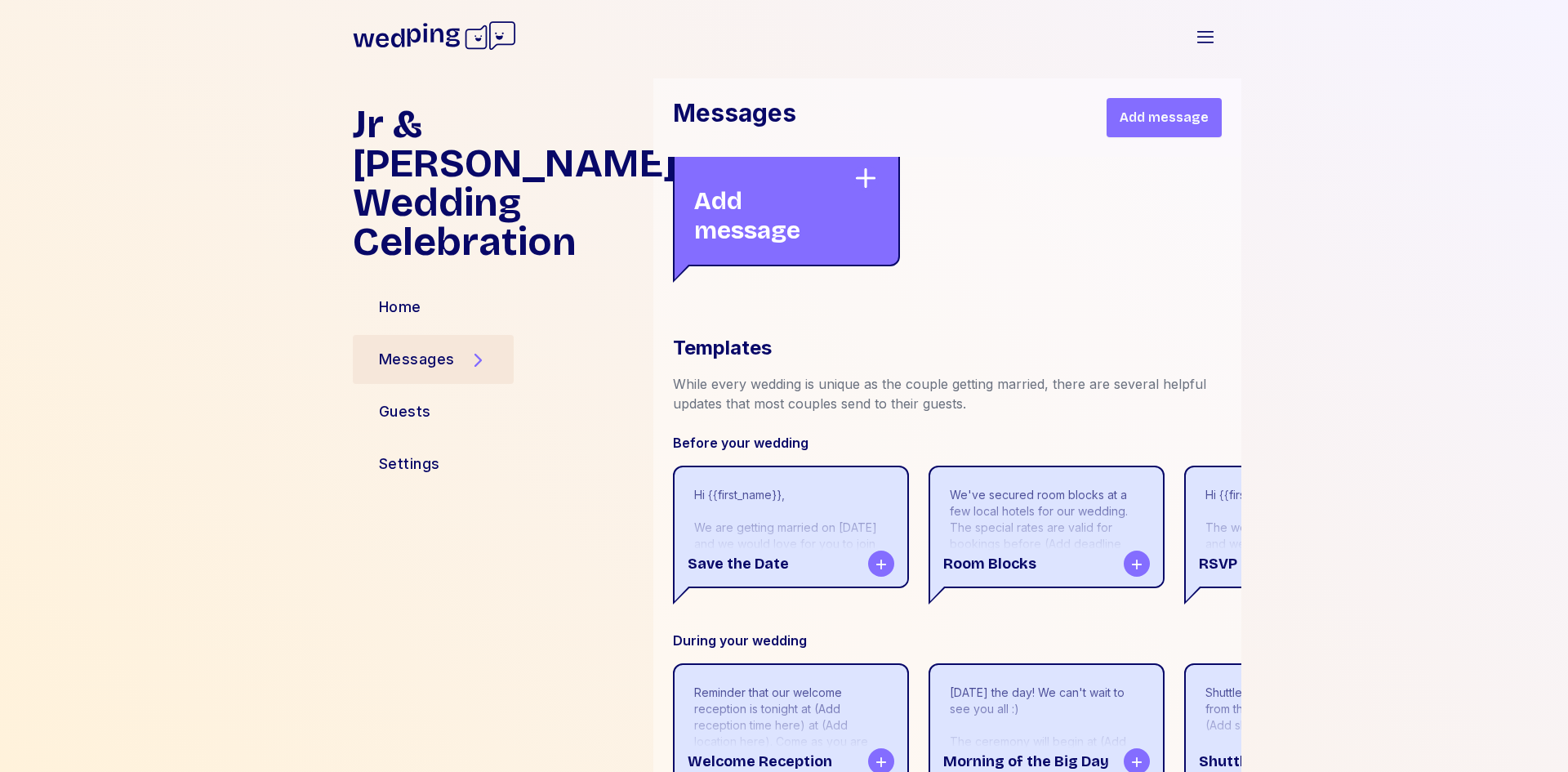
click at [1163, 110] on span "Add message" at bounding box center [1164, 118] width 89 height 19
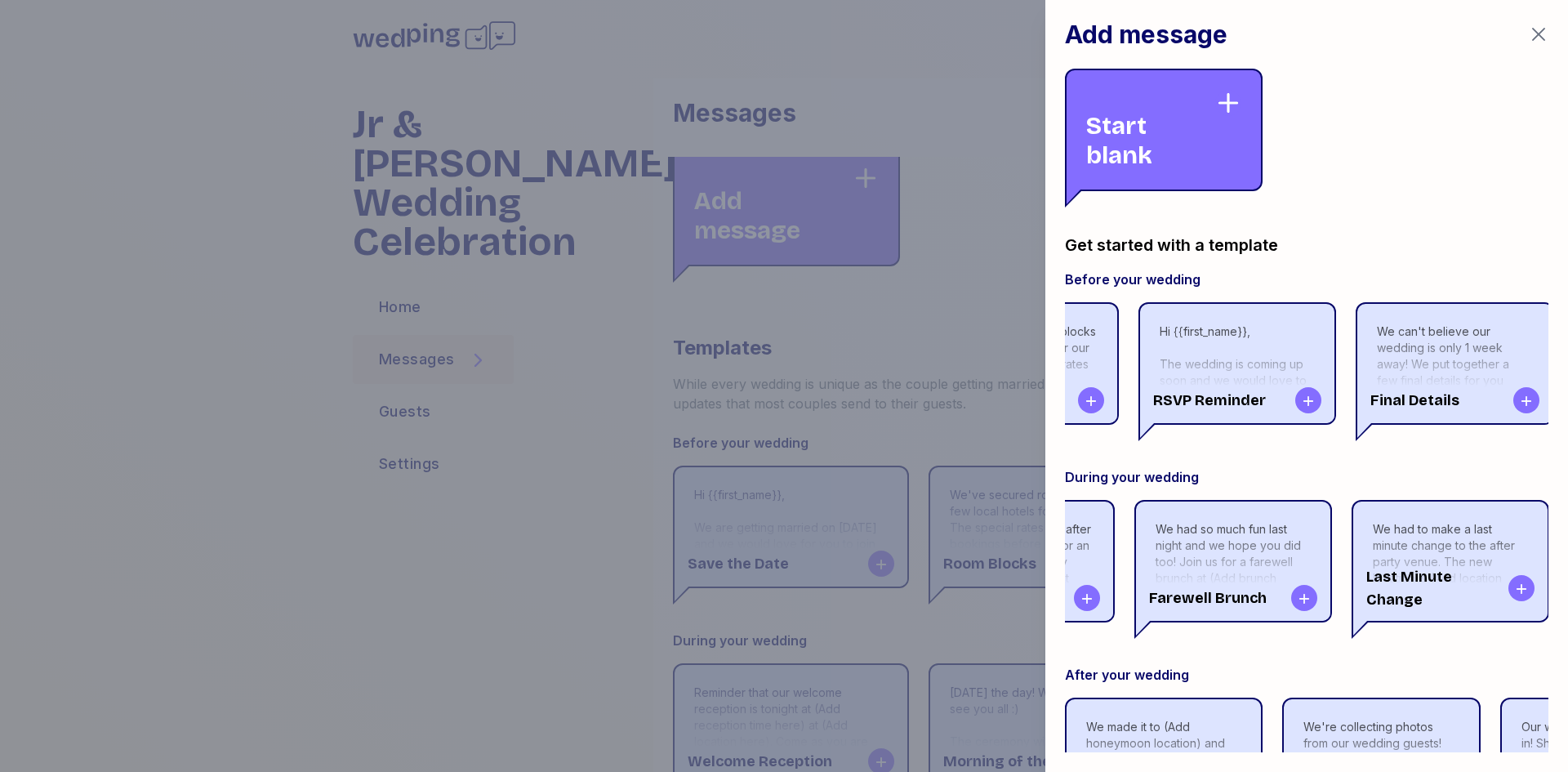
scroll to position [0, 377]
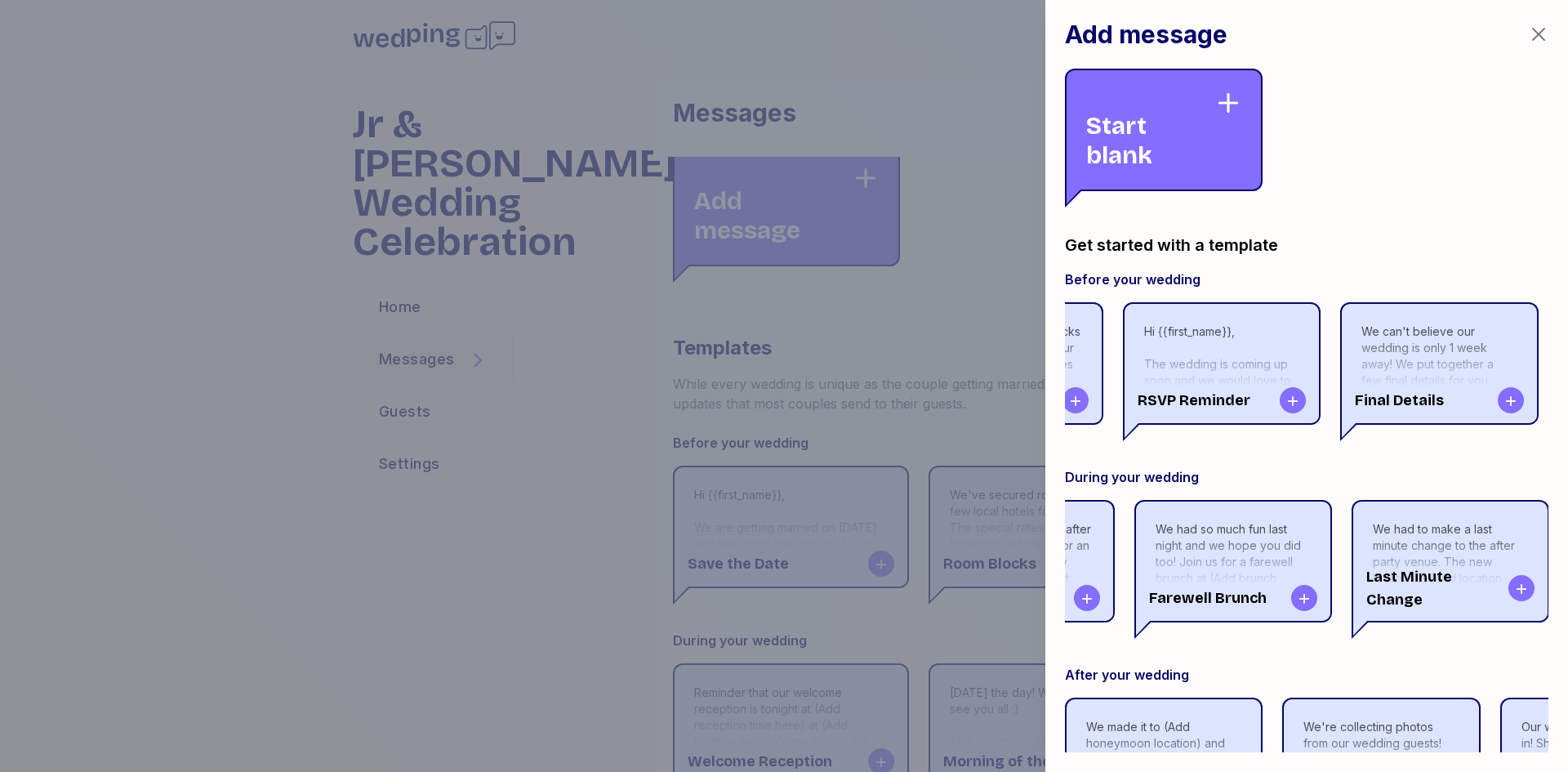
drag, startPoint x: 1404, startPoint y: 631, endPoint x: 1405, endPoint y: 655, distance: 24.0
click at [1405, 638] on div "Reminder that our welcome reception is tonight at (Add reception time here) at …" at bounding box center [1307, 569] width 483 height 139
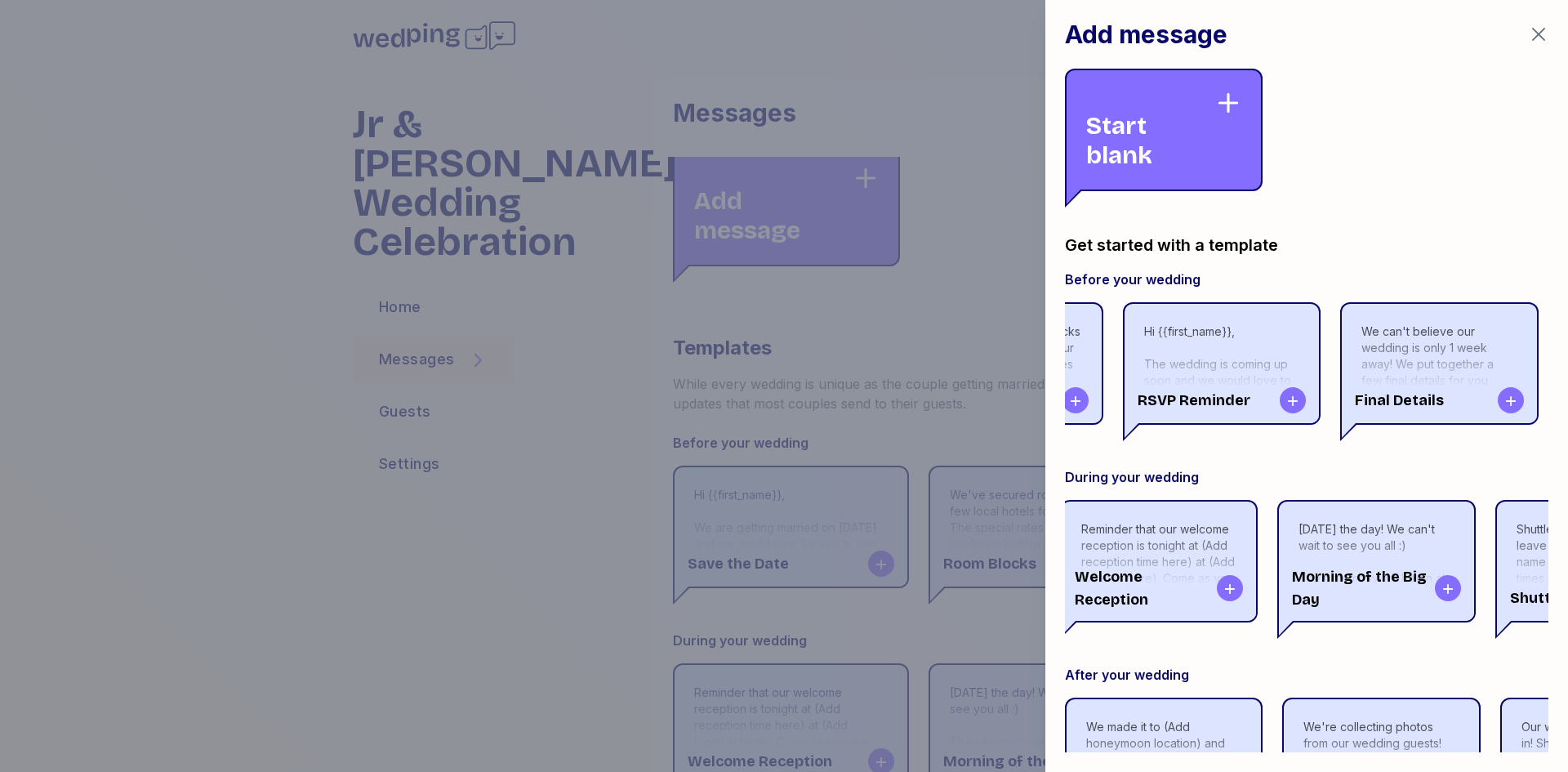
scroll to position [0, 12]
click at [1427, 382] on div "Final Details" at bounding box center [1440, 400] width 195 height 46
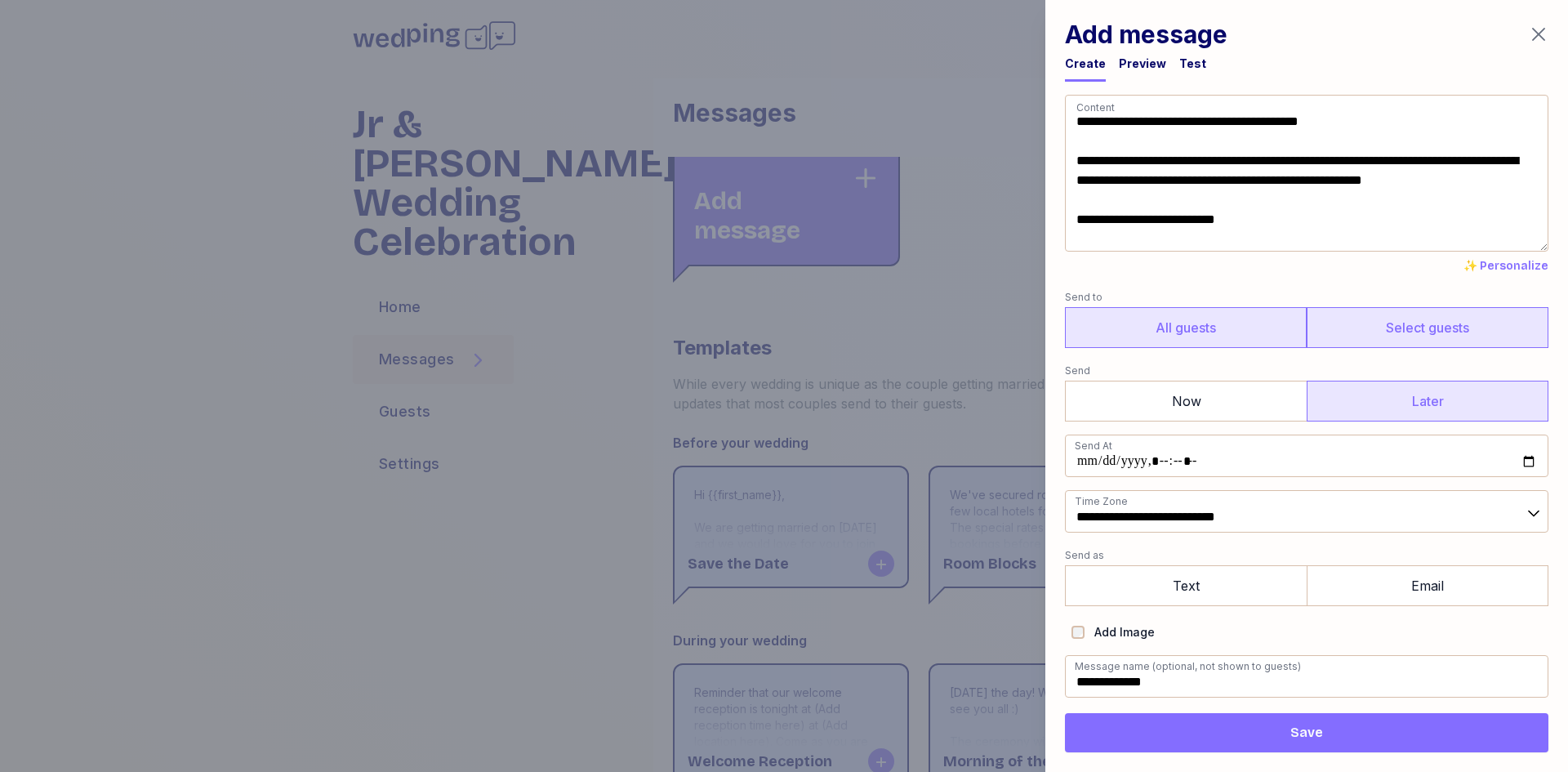
click at [1401, 326] on label "Select guests" at bounding box center [1427, 328] width 242 height 41
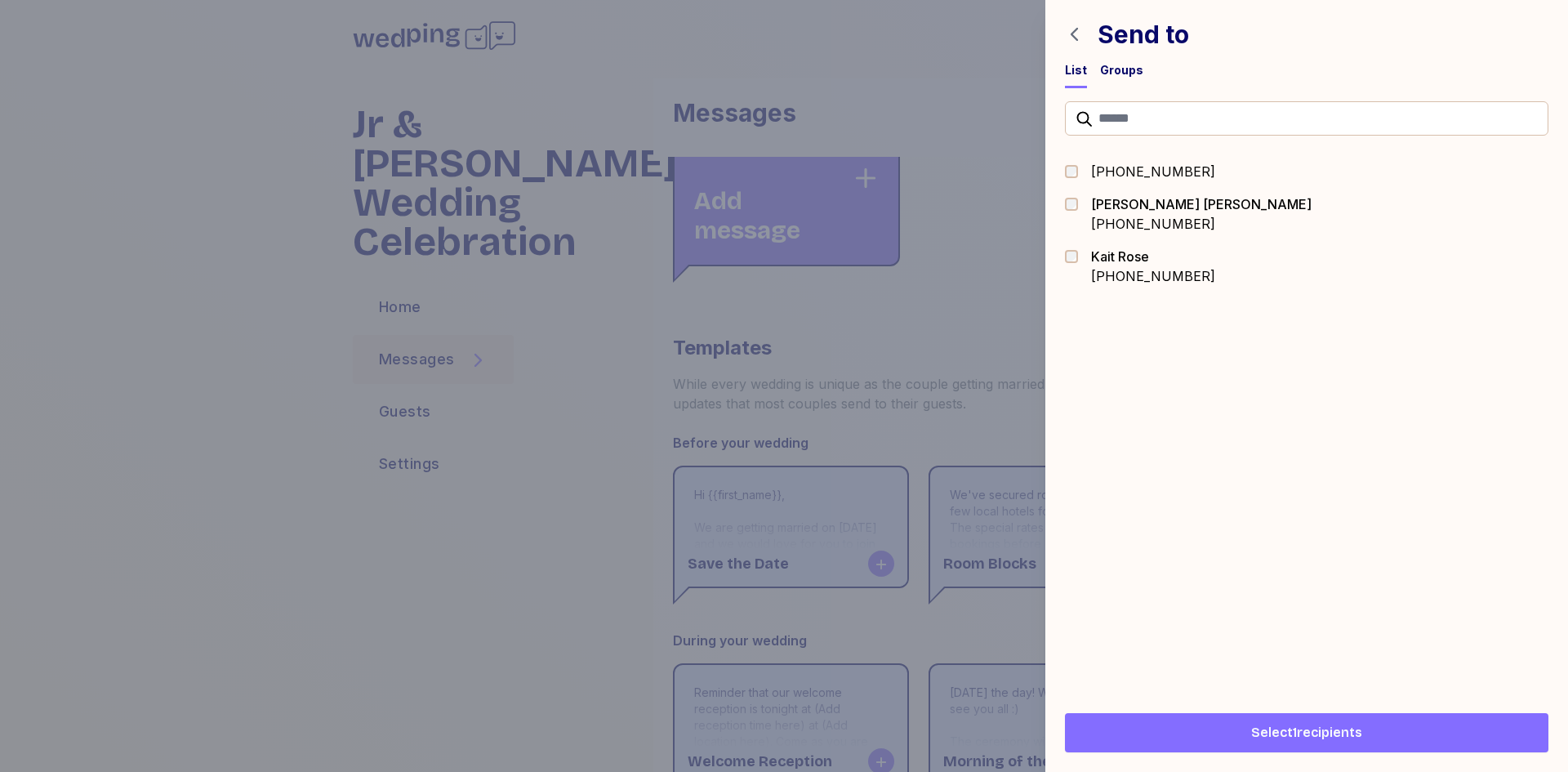
click at [1363, 742] on span "Select 1 recipients" at bounding box center [1307, 732] width 458 height 19
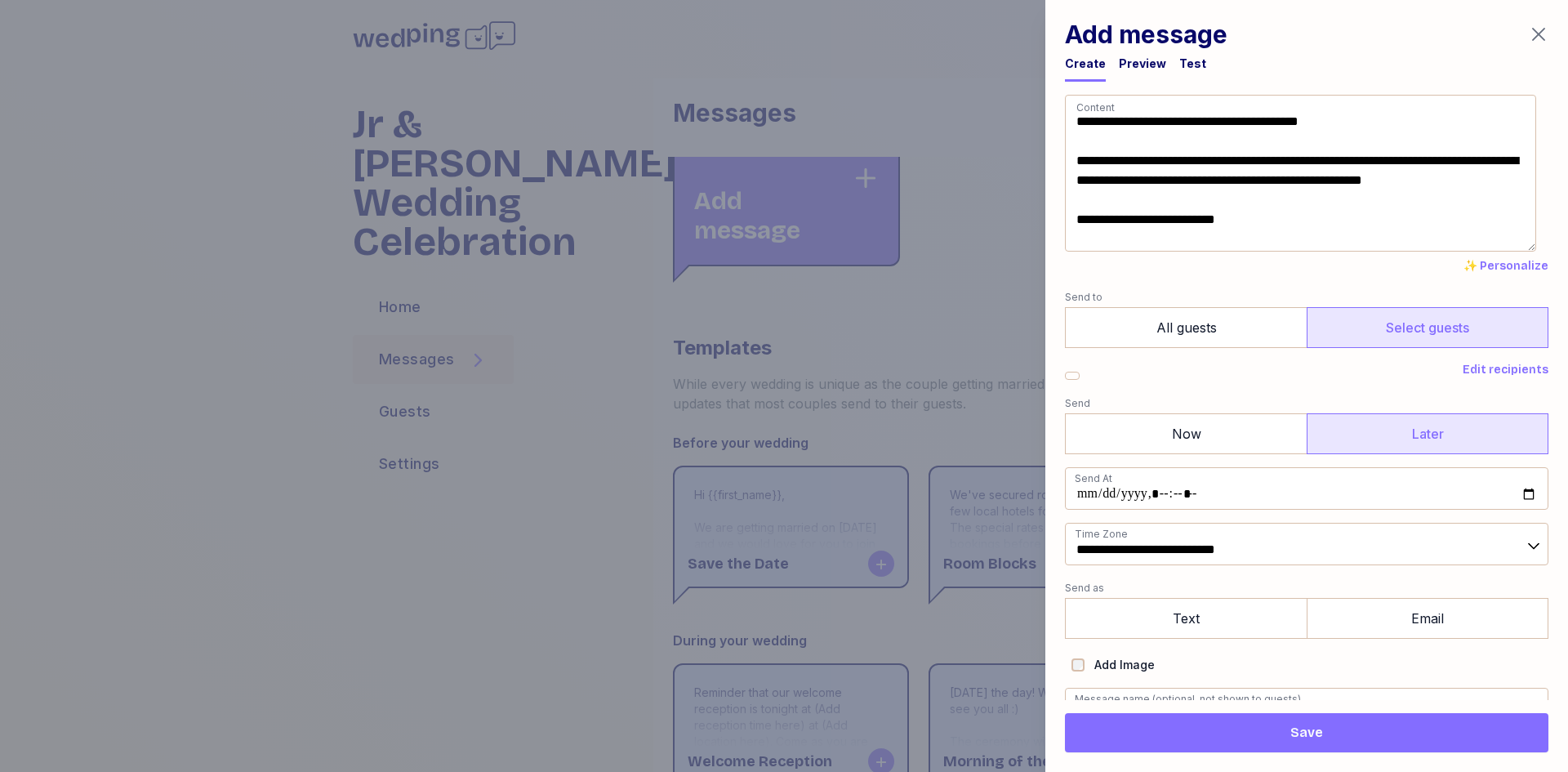
click at [1397, 330] on label "Select guests" at bounding box center [1427, 328] width 242 height 41
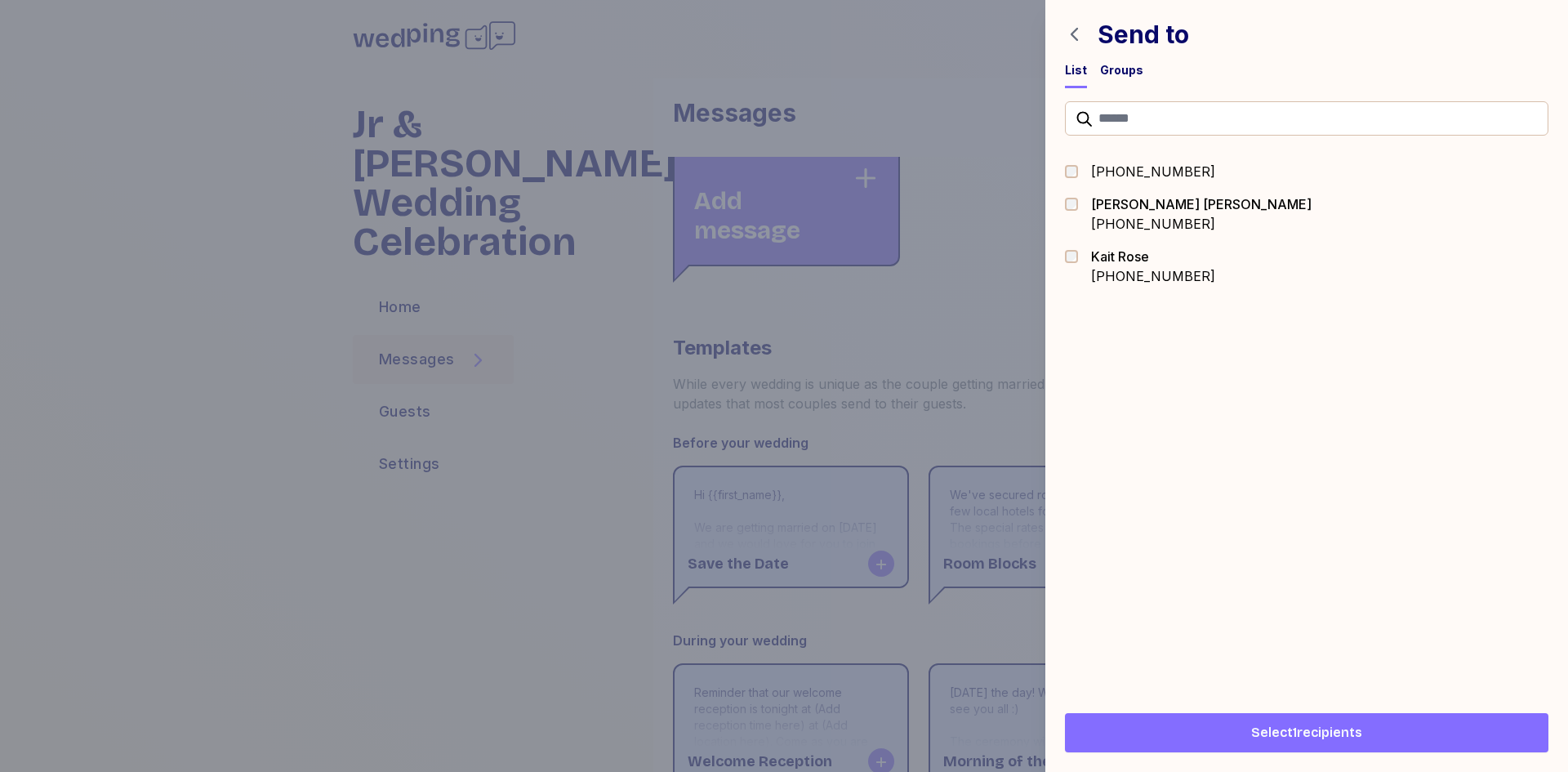
click at [1306, 733] on span "Select 1 recipients" at bounding box center [1306, 732] width 111 height 19
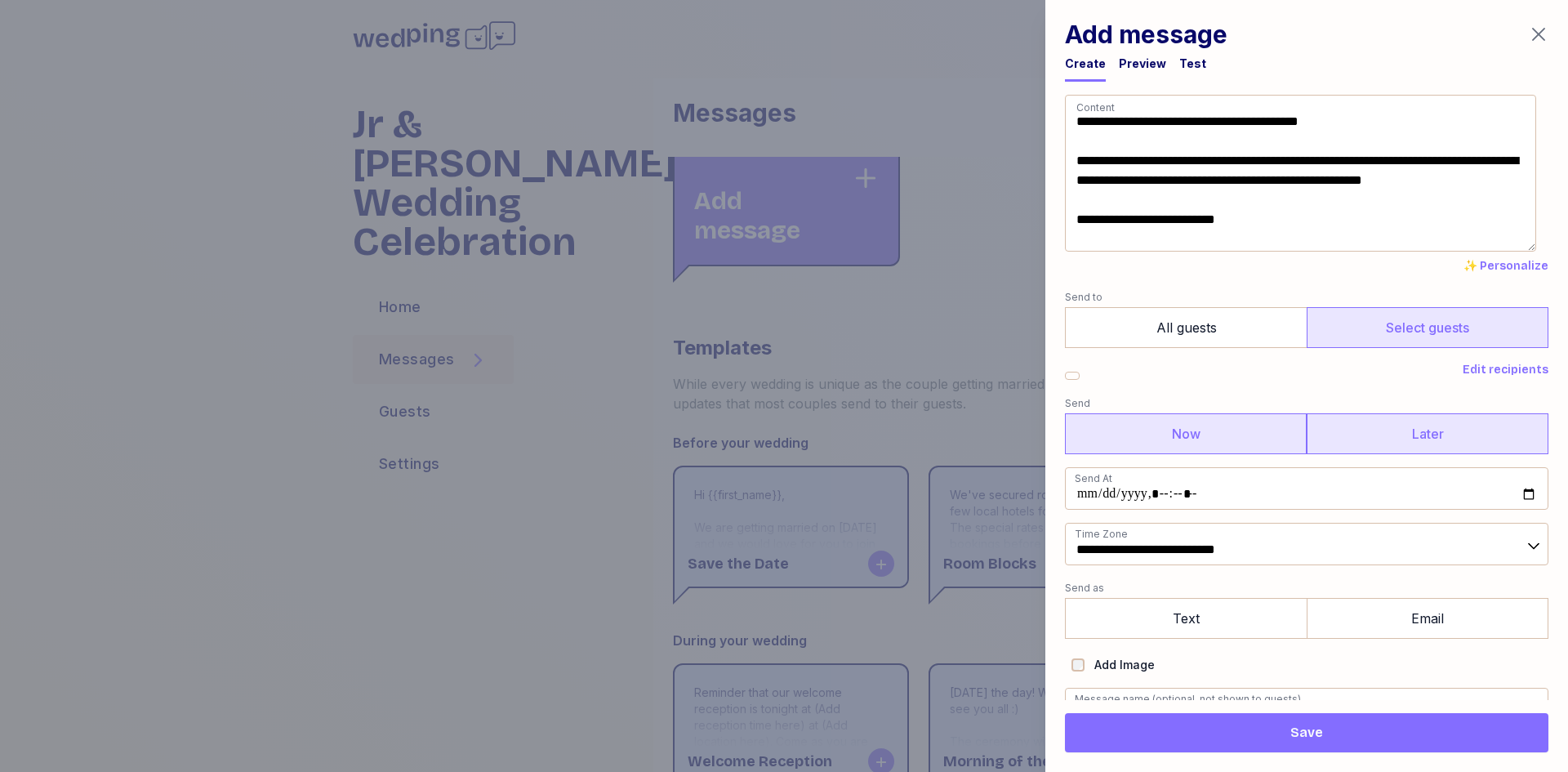
click at [1222, 433] on label "Now" at bounding box center [1186, 434] width 242 height 41
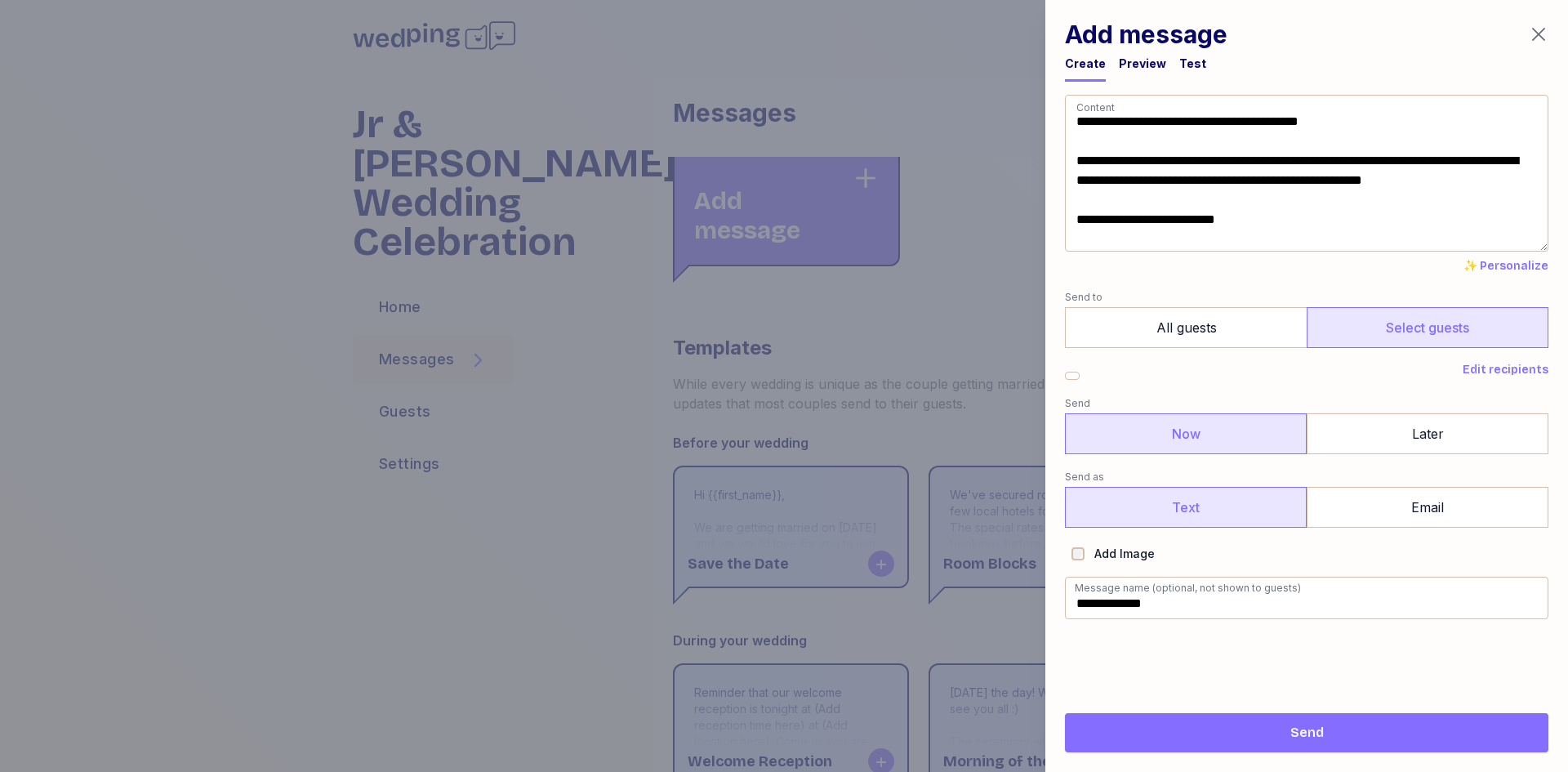
click at [1175, 511] on label "Text" at bounding box center [1186, 507] width 242 height 41
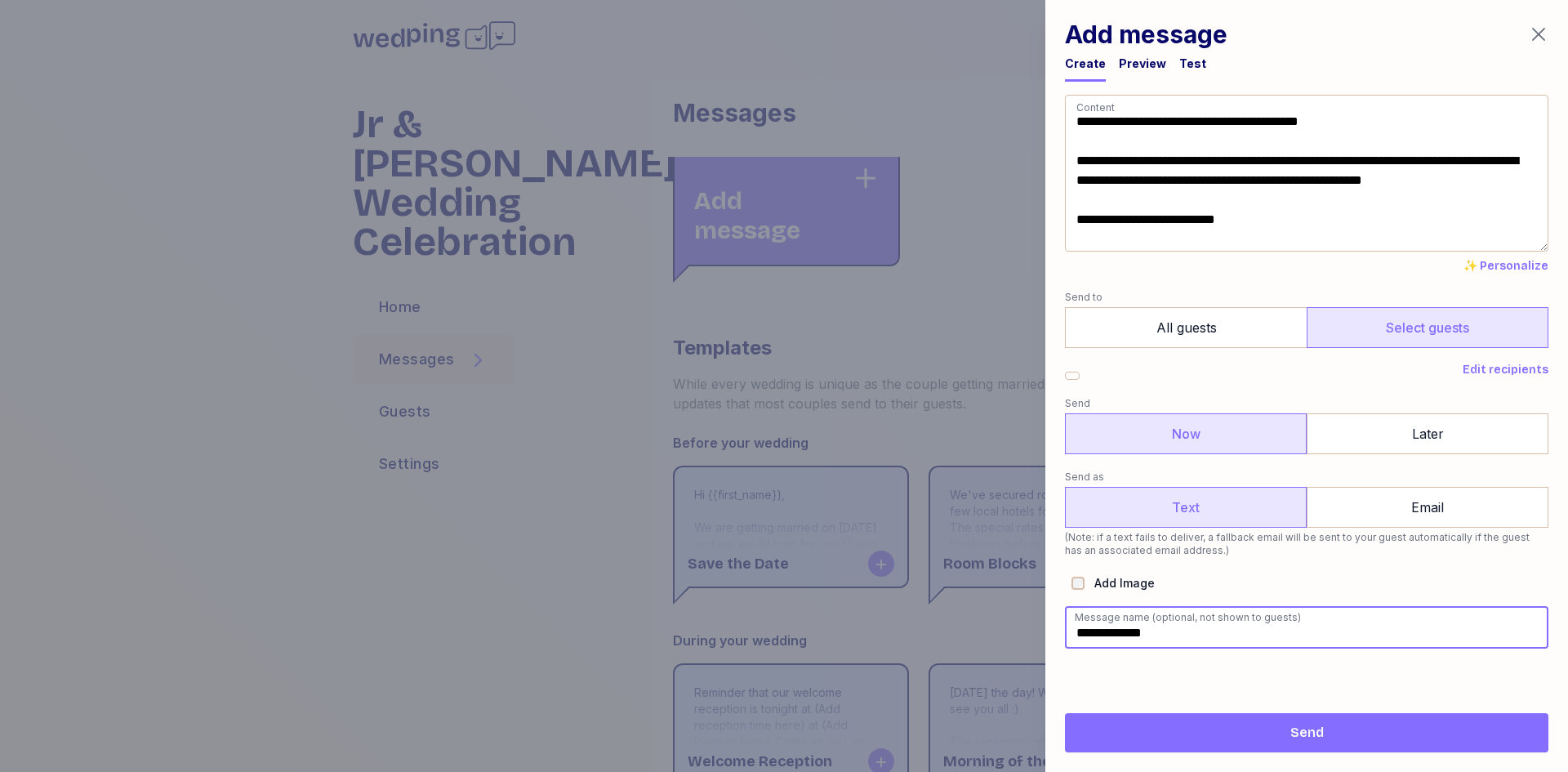
click at [1170, 629] on input "**********" at bounding box center [1307, 627] width 483 height 42
click at [1306, 733] on span "Send" at bounding box center [1307, 732] width 34 height 19
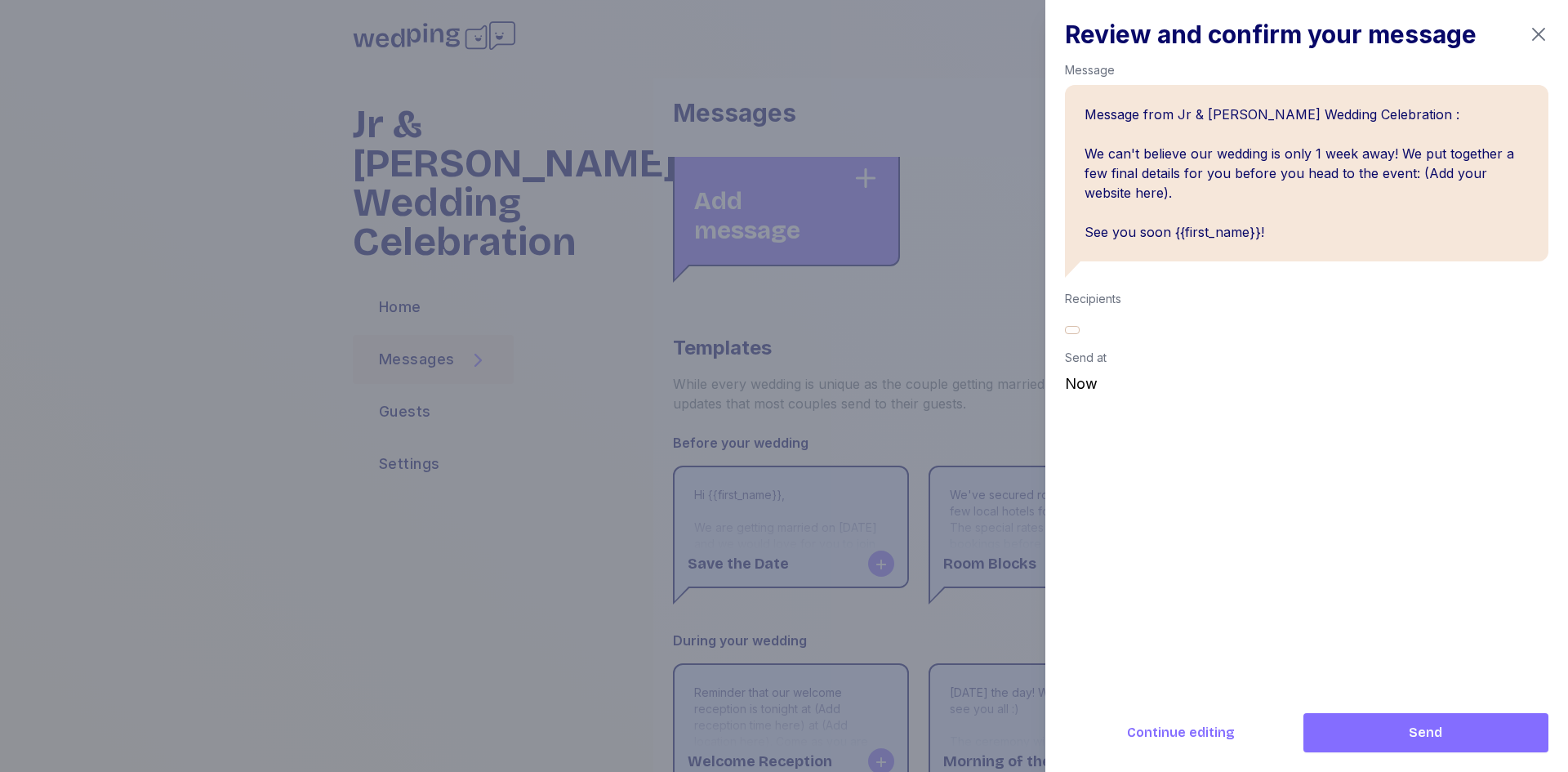
click at [1543, 34] on icon "button" at bounding box center [1539, 35] width 19 height 19
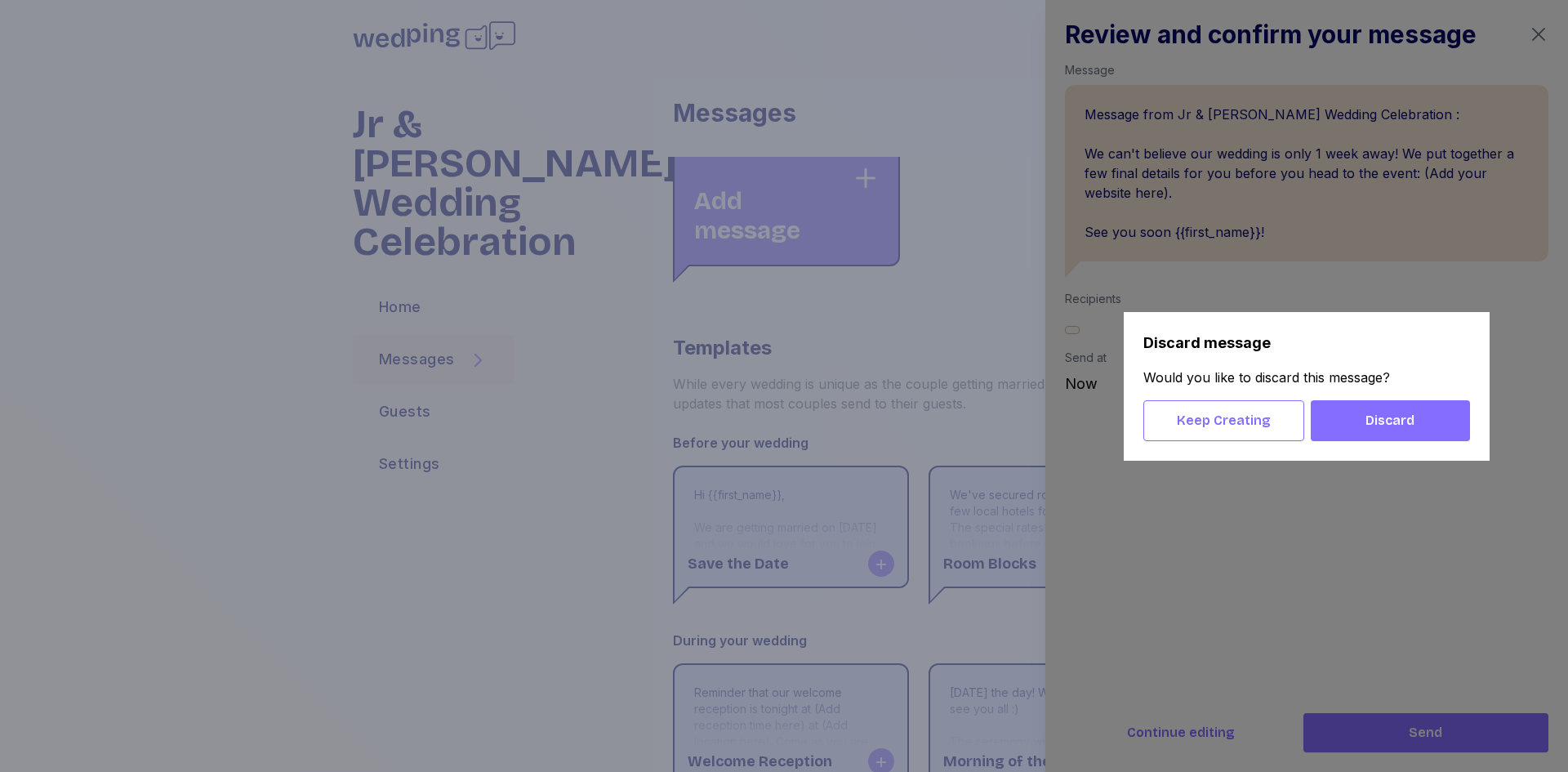
click at [1412, 427] on span "Discard" at bounding box center [1389, 421] width 49 height 19
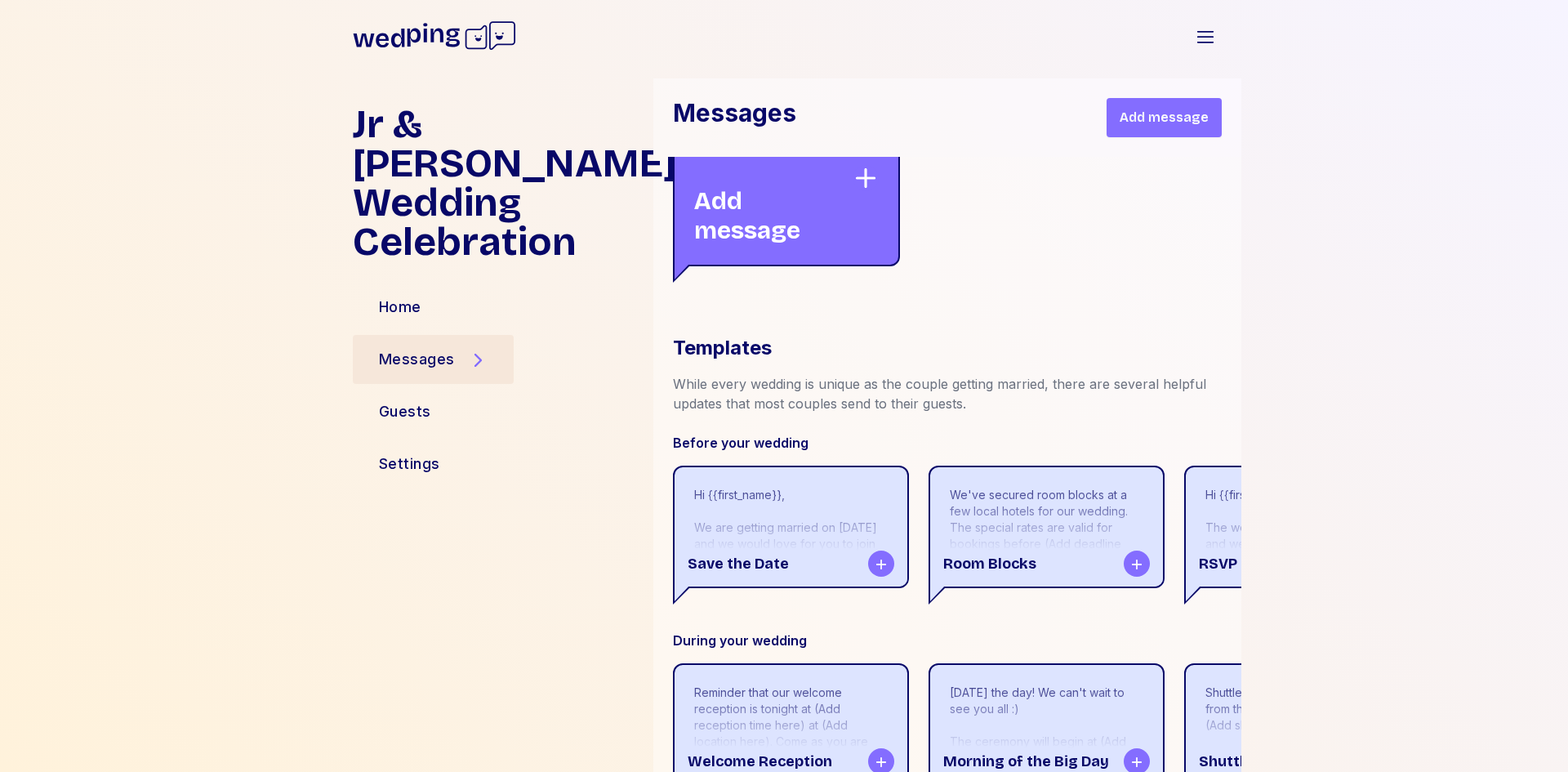
click at [458, 469] on div "Jr & [PERSON_NAME] Wedding Celebration Home Messages Guests Settings Messages A…" at bounding box center [784, 223] width 915 height 2265
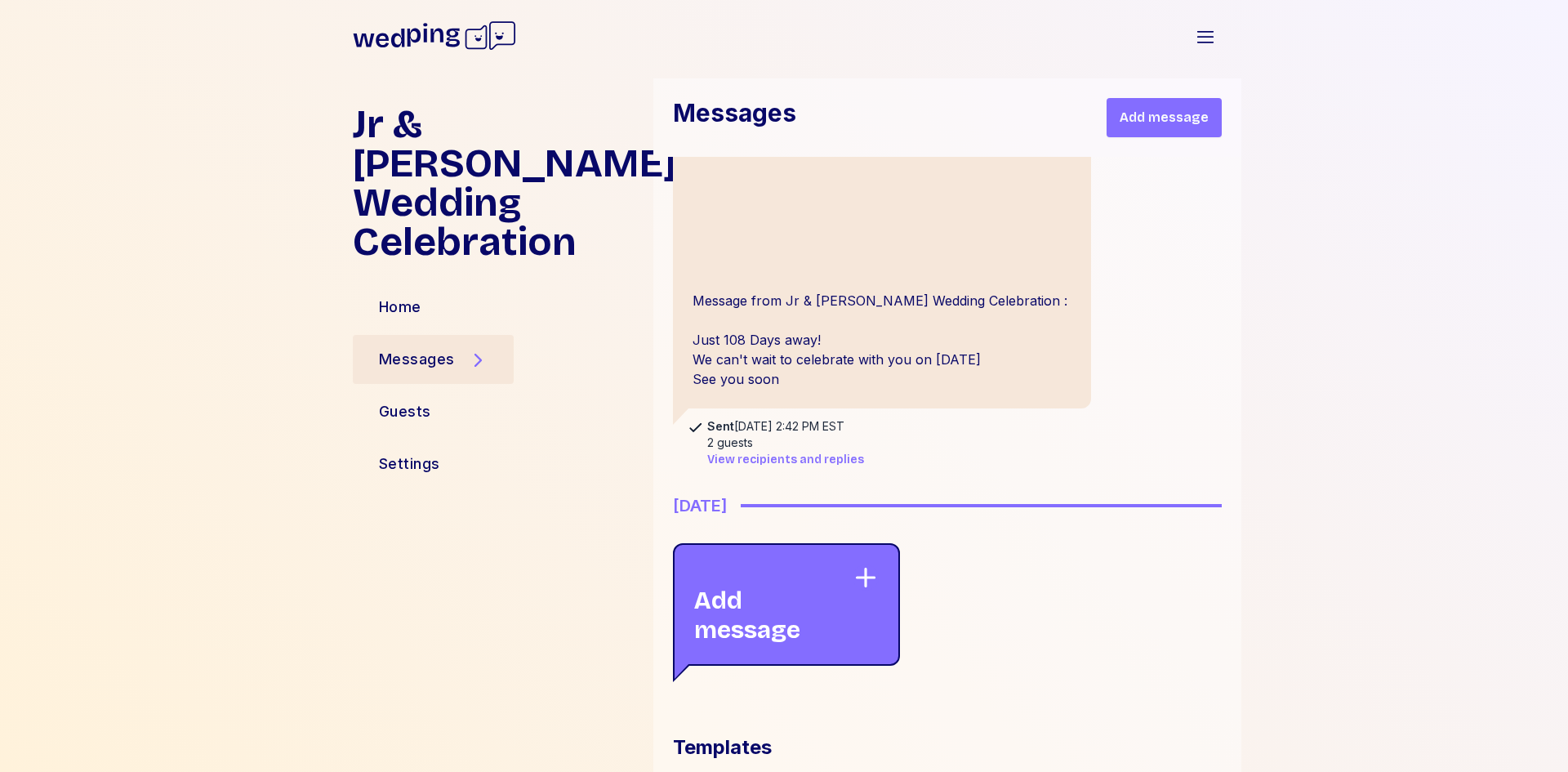
scroll to position [416, 0]
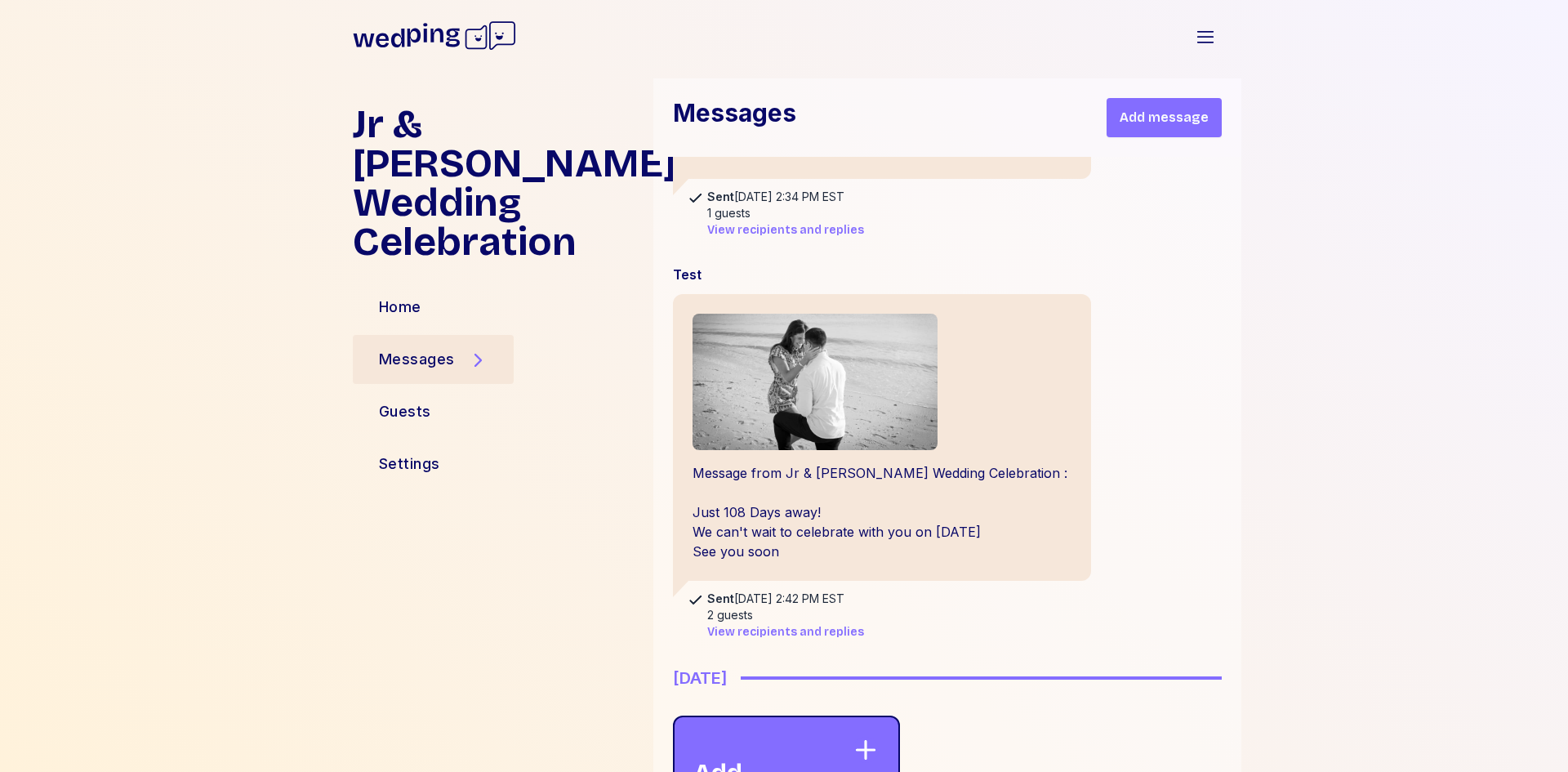
click at [425, 348] on div "Messages" at bounding box center [417, 359] width 76 height 23
click at [393, 400] on div "Guests" at bounding box center [405, 412] width 52 height 23
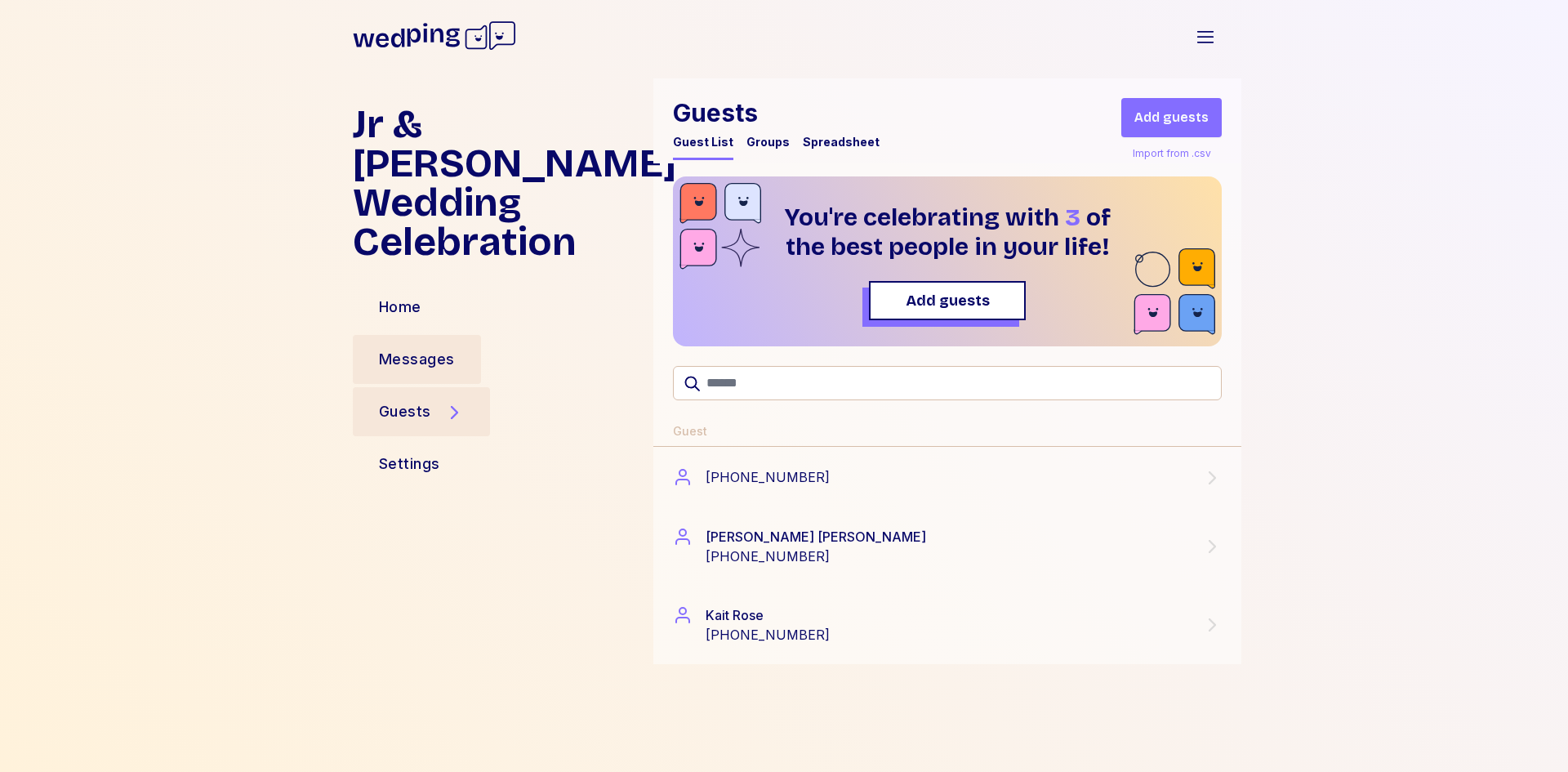
click at [442, 348] on div "Messages" at bounding box center [417, 359] width 76 height 23
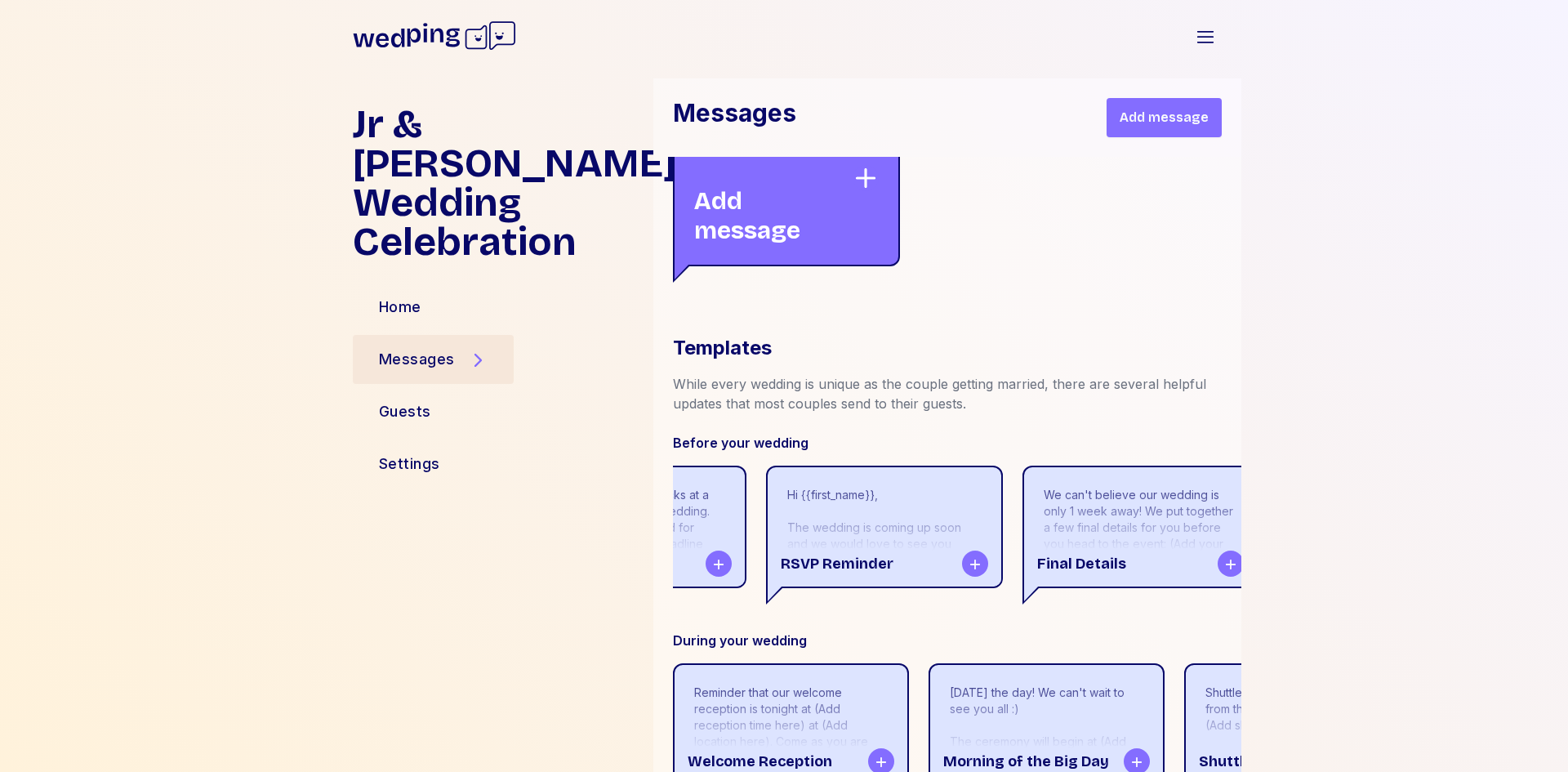
scroll to position [0, 454]
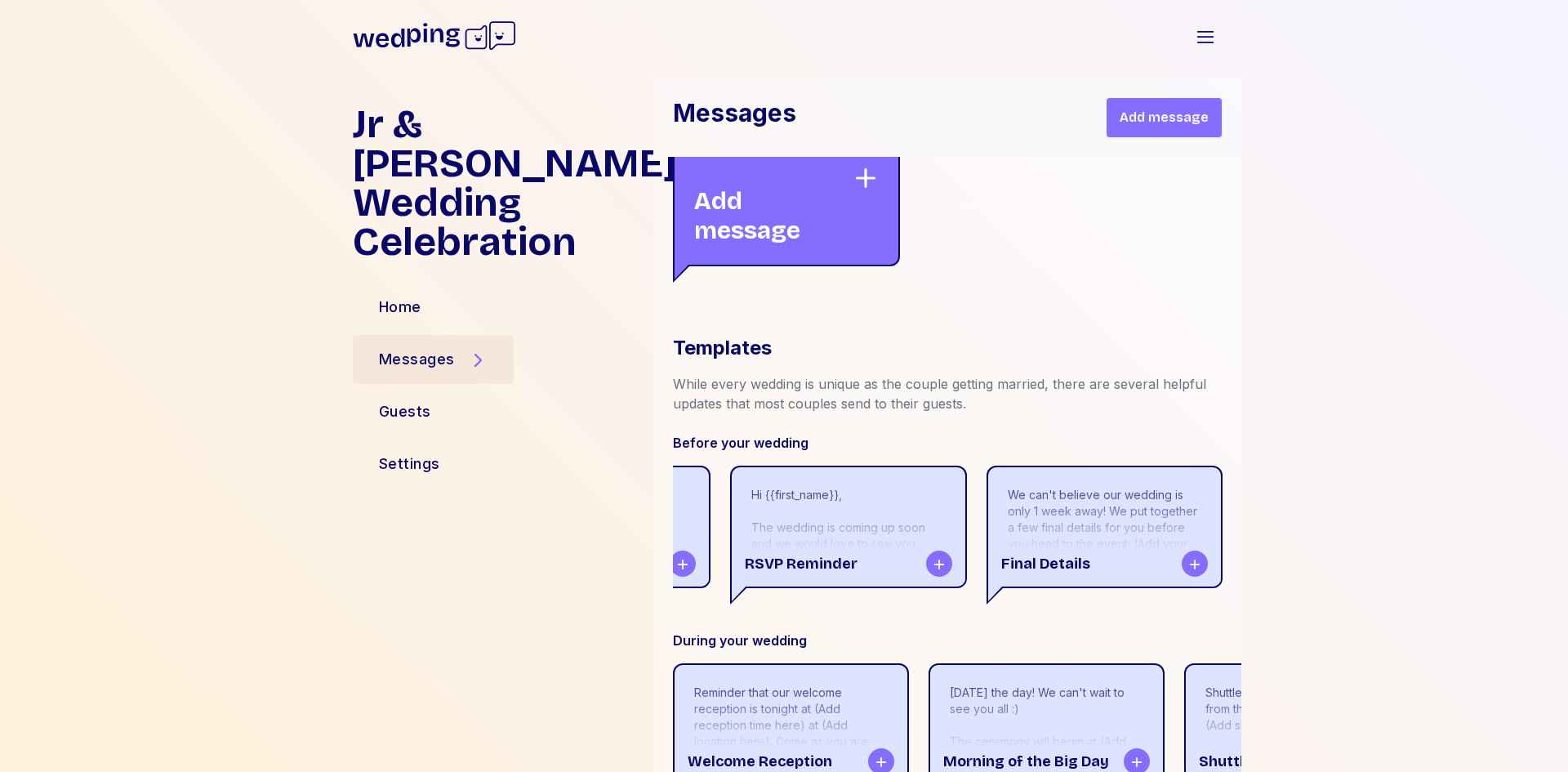
click at [1047, 487] on div "We can't believe our wedding is only 1 week away! We put together a few final d…" at bounding box center [1104, 544] width 194 height 114
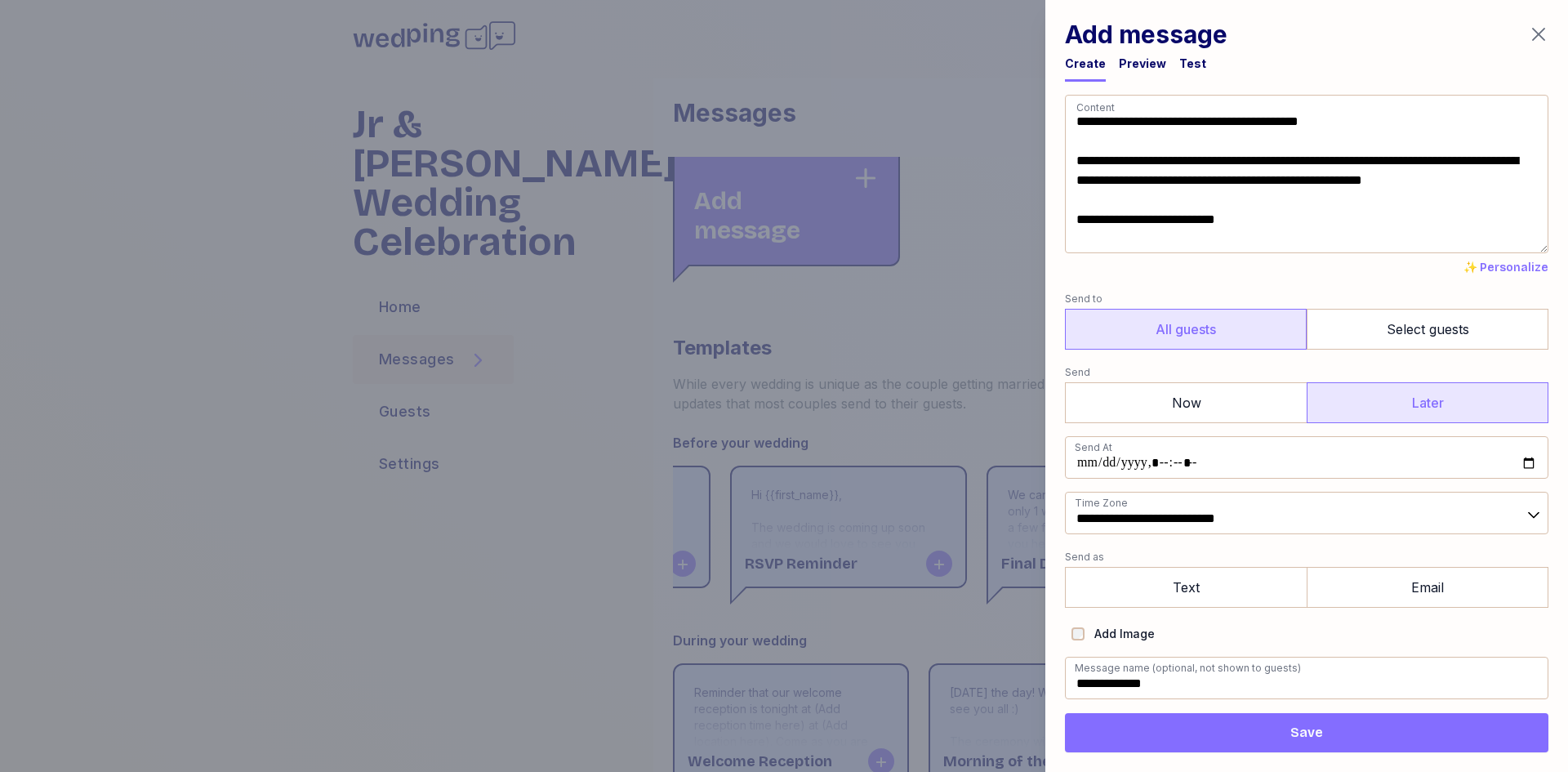
click at [1110, 205] on textarea "**********" at bounding box center [1307, 174] width 483 height 158
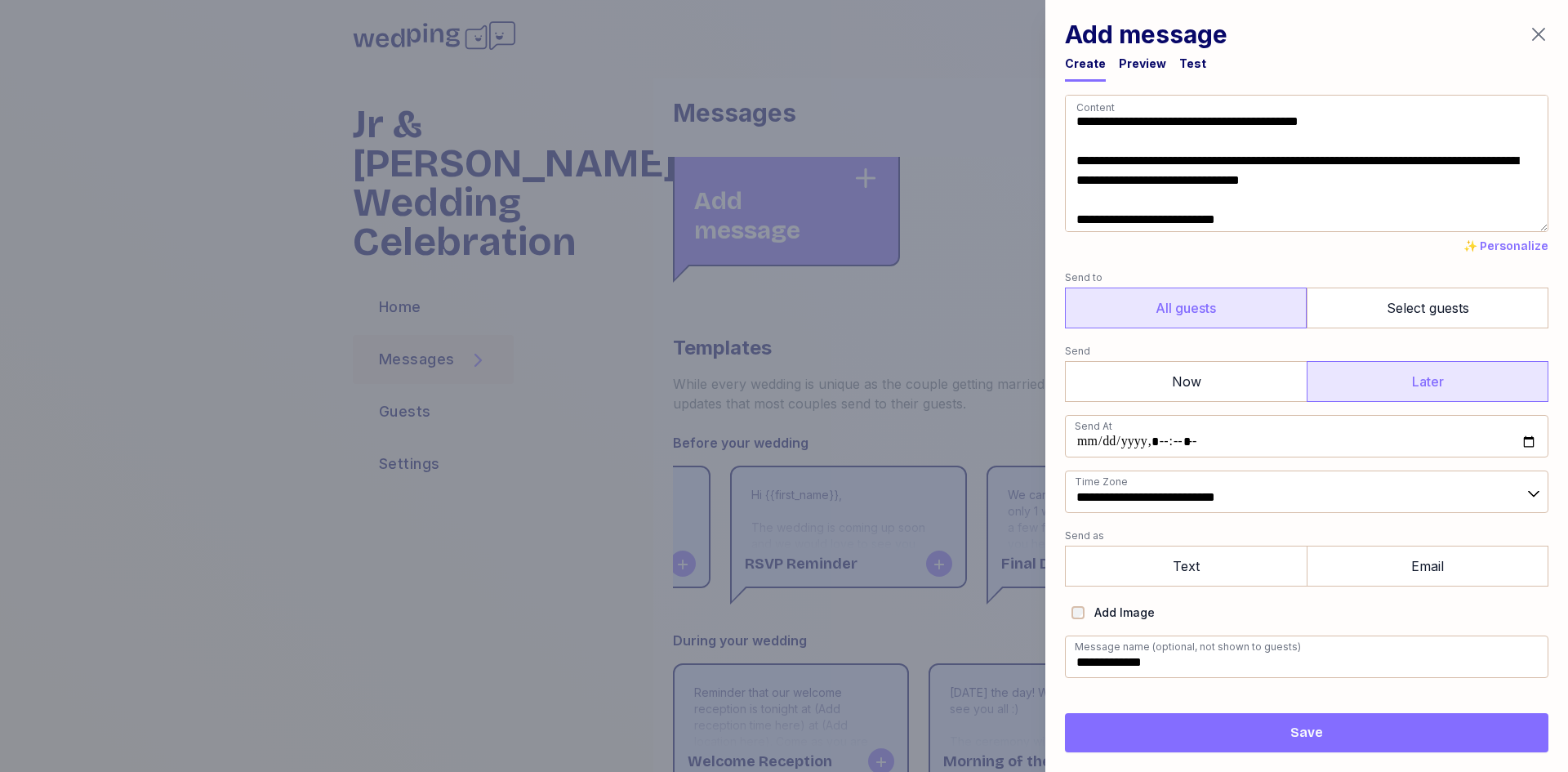
click at [1266, 220] on textarea "**********" at bounding box center [1307, 163] width 483 height 137
type textarea "**********"
click at [1451, 307] on label "Select guests" at bounding box center [1427, 308] width 242 height 41
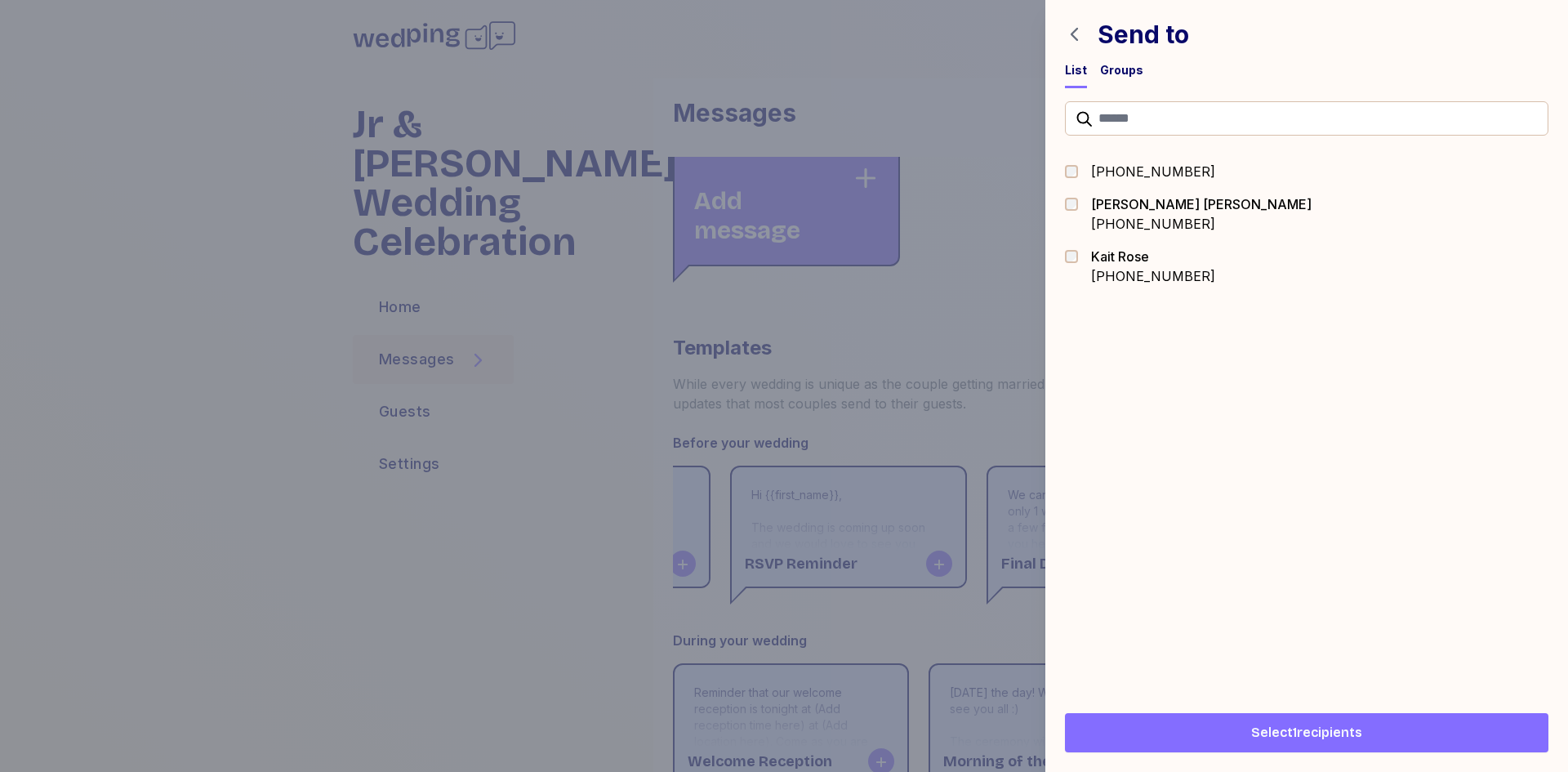
click at [1325, 731] on span "Select 1 recipients" at bounding box center [1306, 732] width 111 height 19
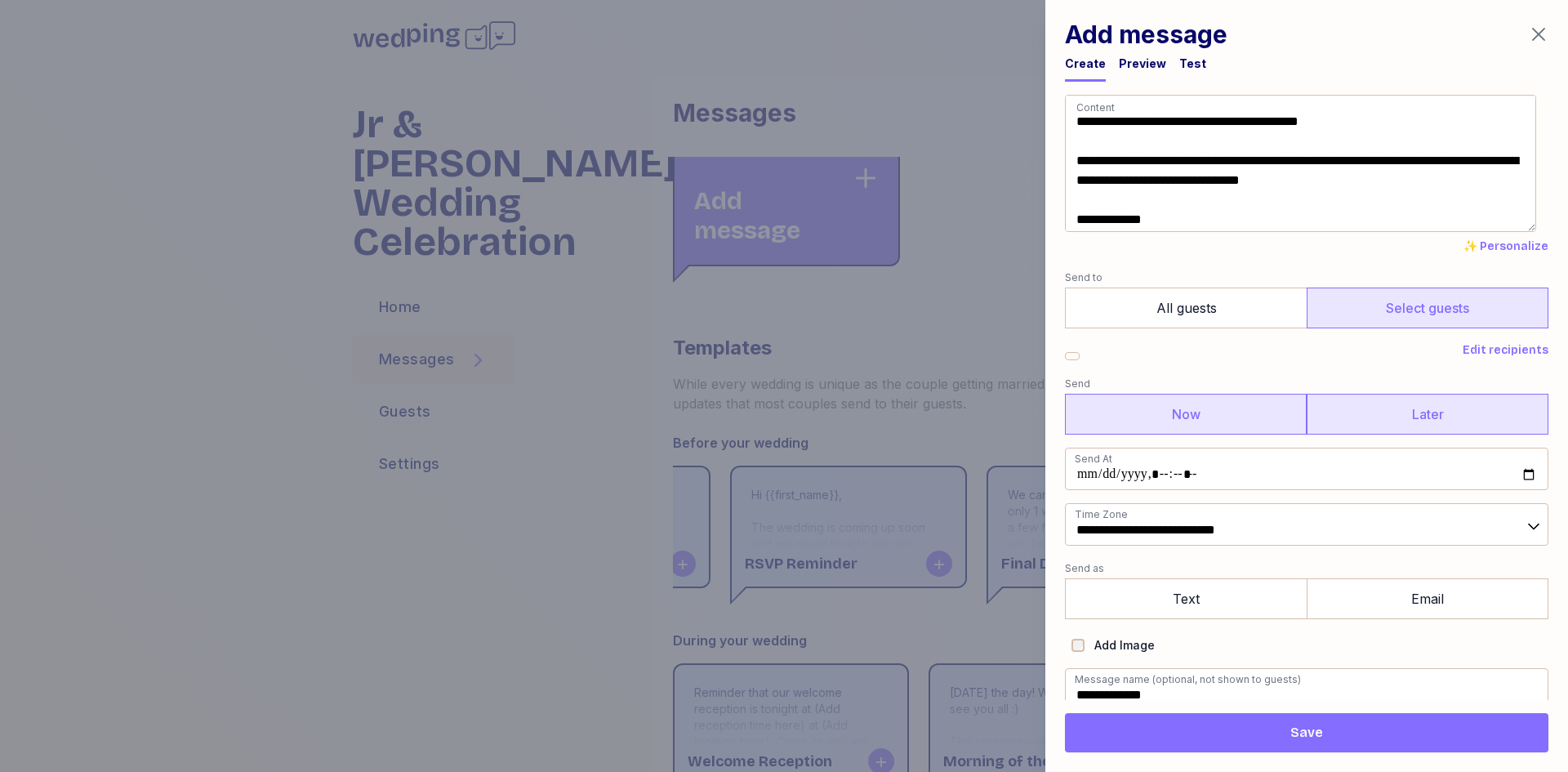
click at [1153, 421] on label "Now" at bounding box center [1186, 414] width 242 height 41
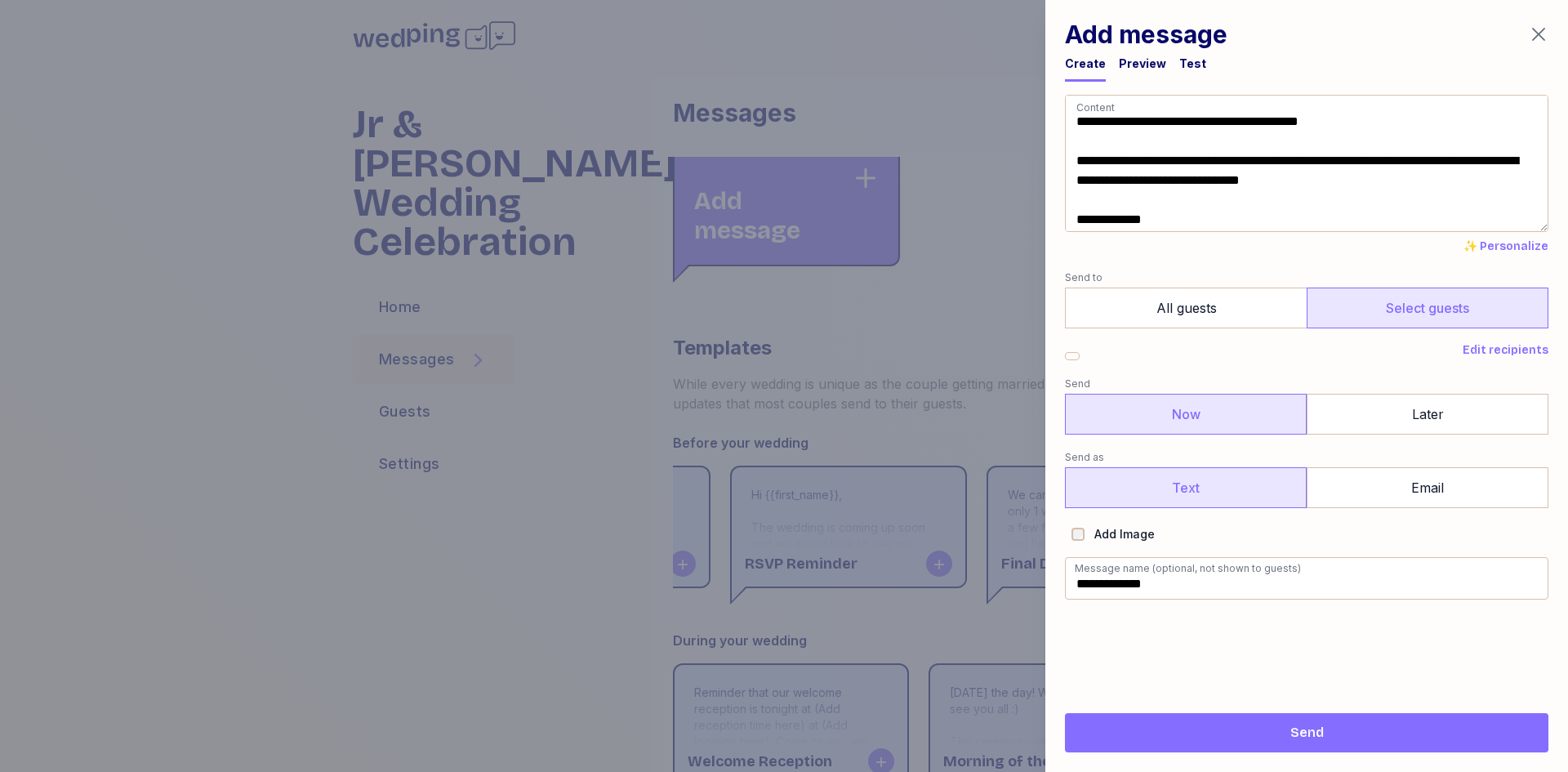
click at [1173, 490] on label "Text" at bounding box center [1186, 488] width 242 height 41
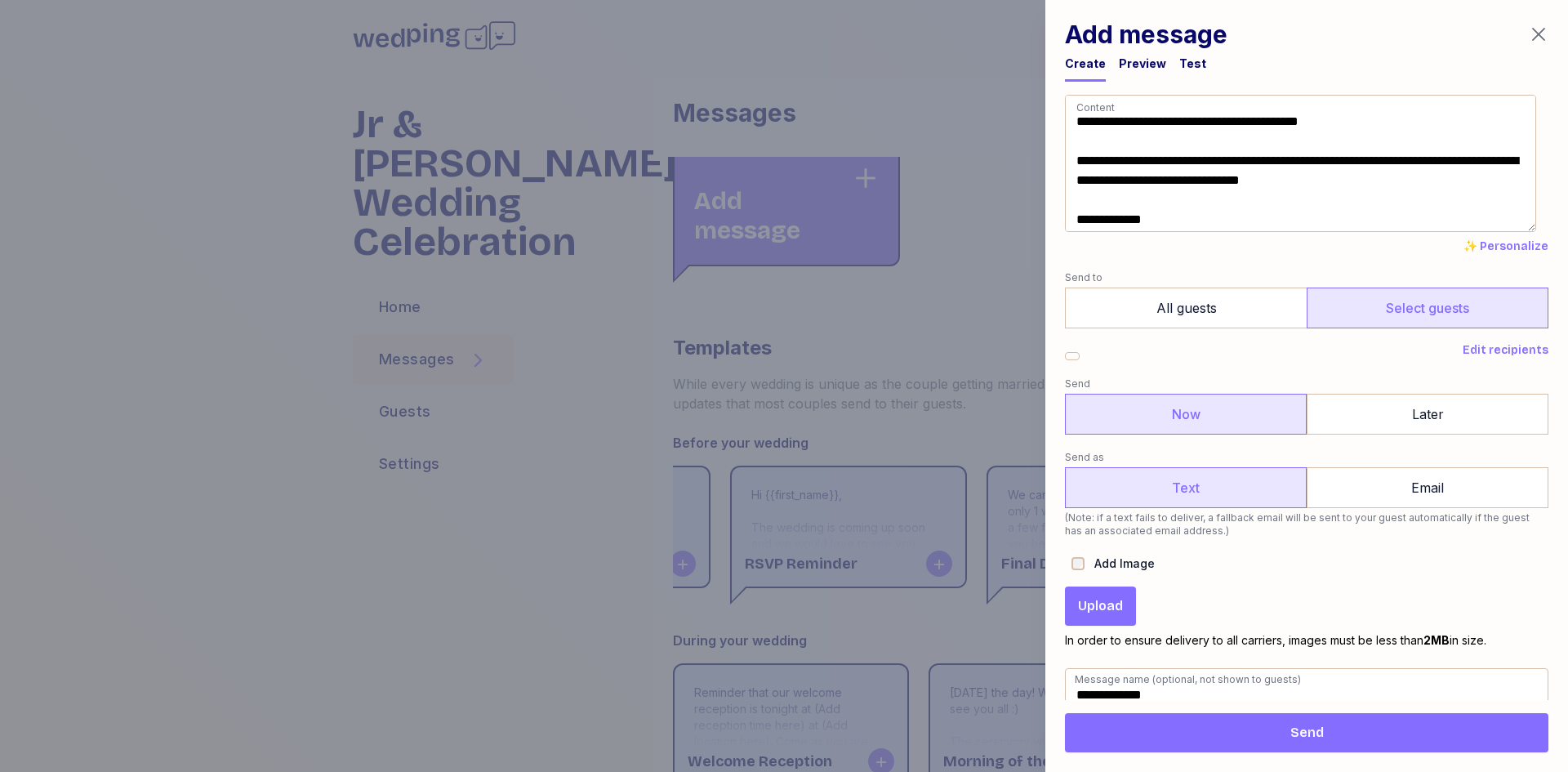
click at [1083, 613] on span "Upload" at bounding box center [1101, 606] width 45 height 19
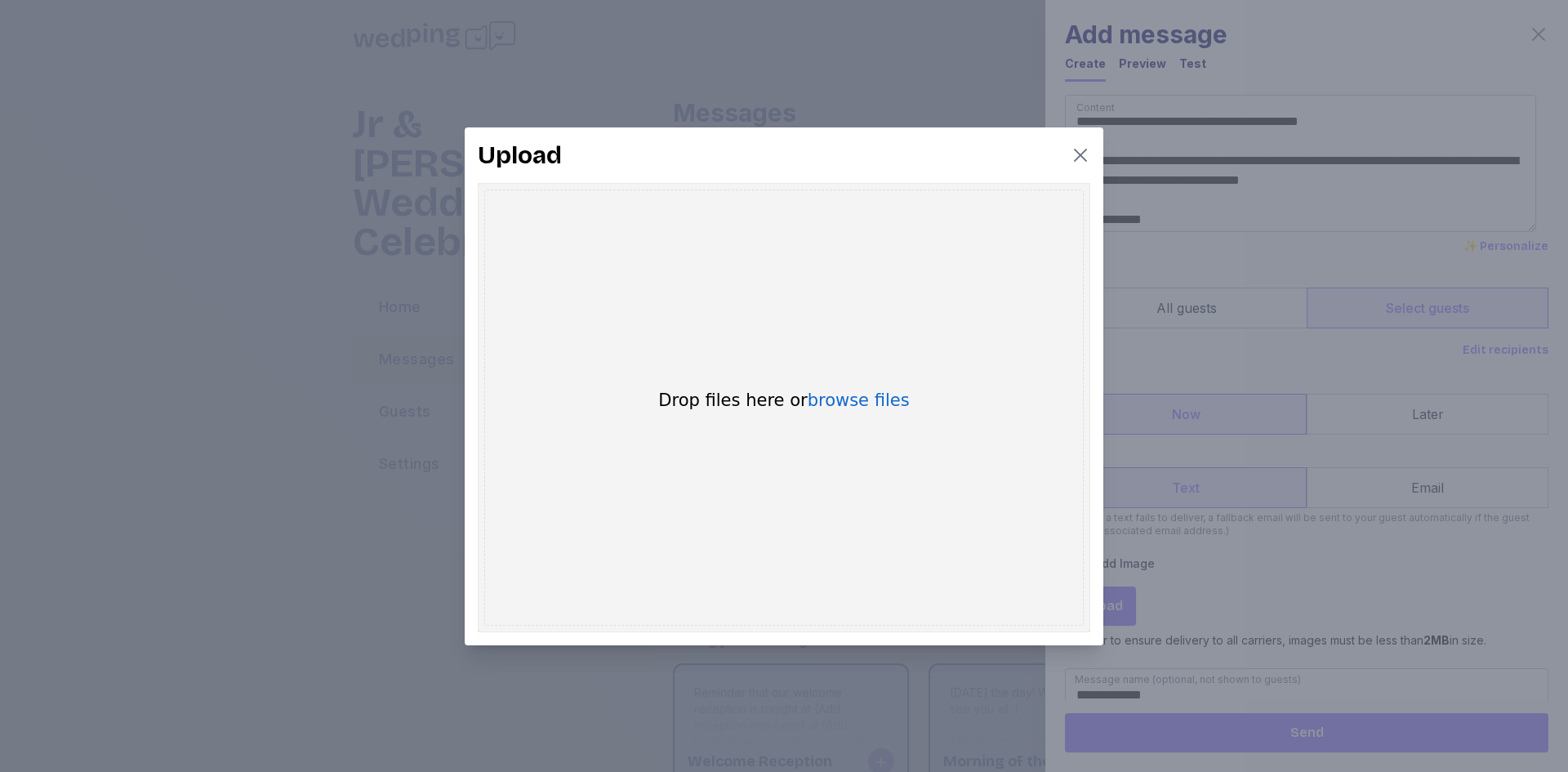
click at [1081, 158] on icon "button" at bounding box center [1080, 155] width 19 height 19
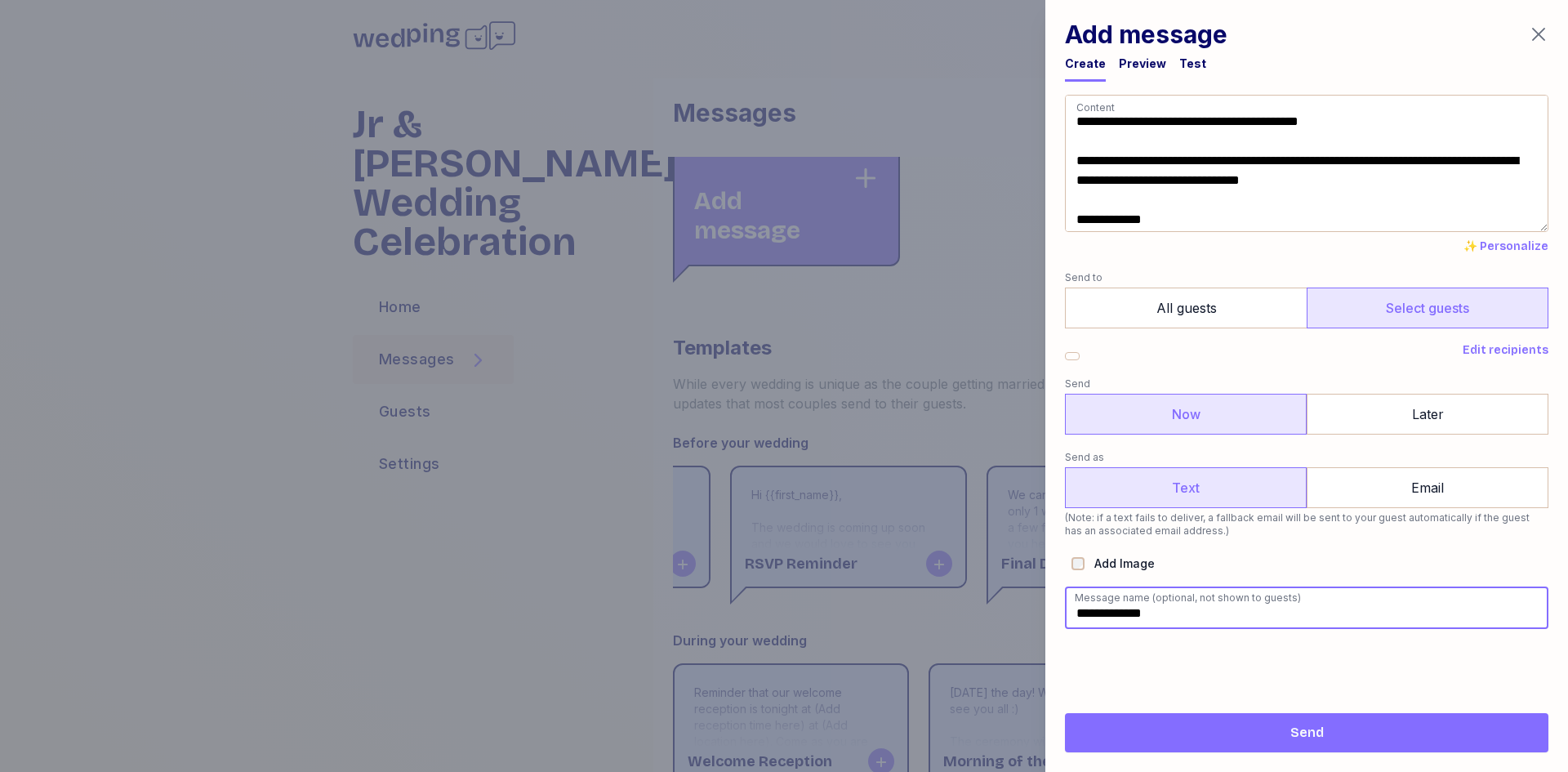
click at [1158, 619] on input "**********" at bounding box center [1307, 607] width 483 height 42
click at [1323, 742] on span "Send" at bounding box center [1307, 732] width 458 height 19
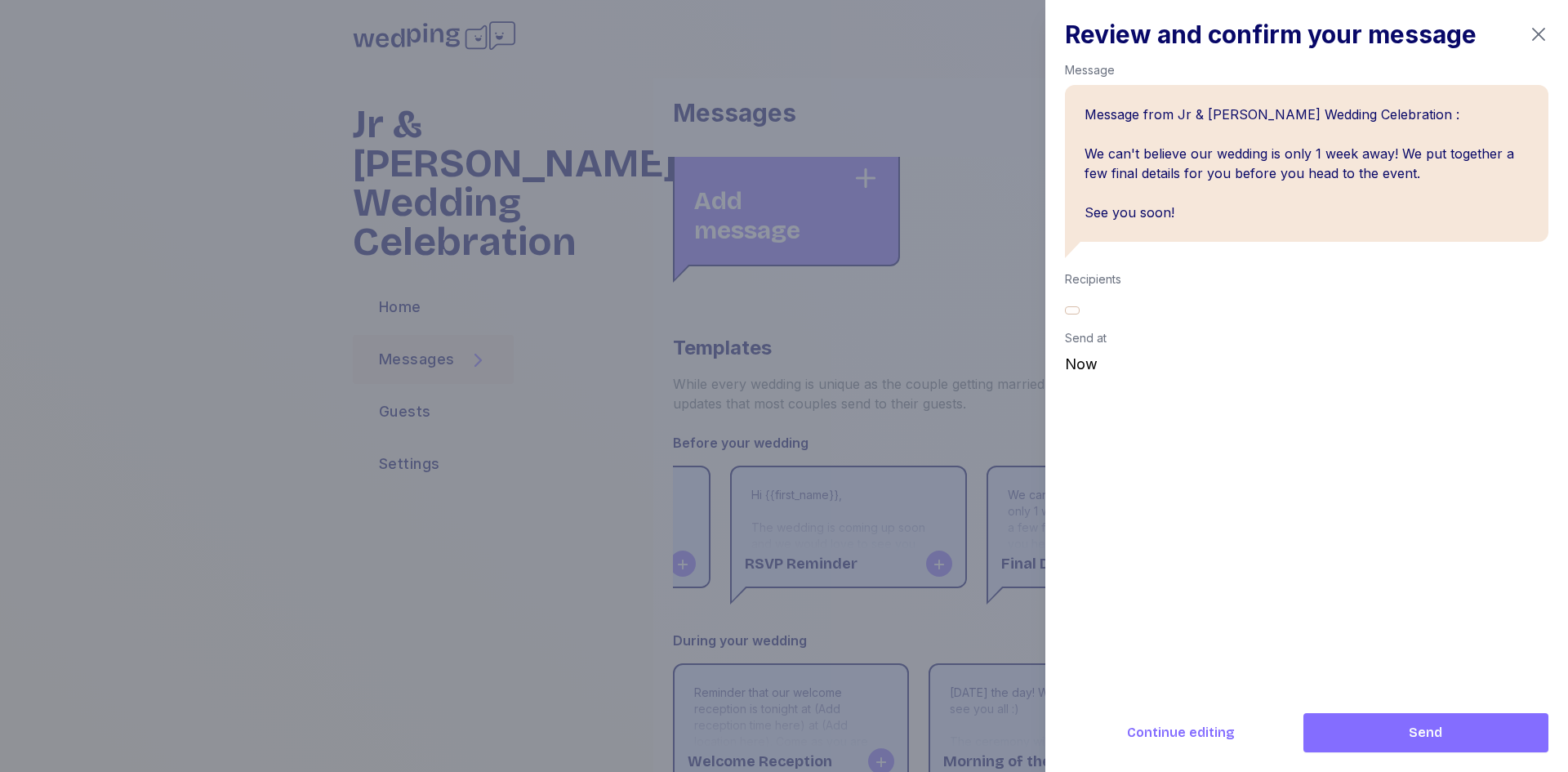
click at [1397, 730] on span "Send" at bounding box center [1425, 732] width 219 height 19
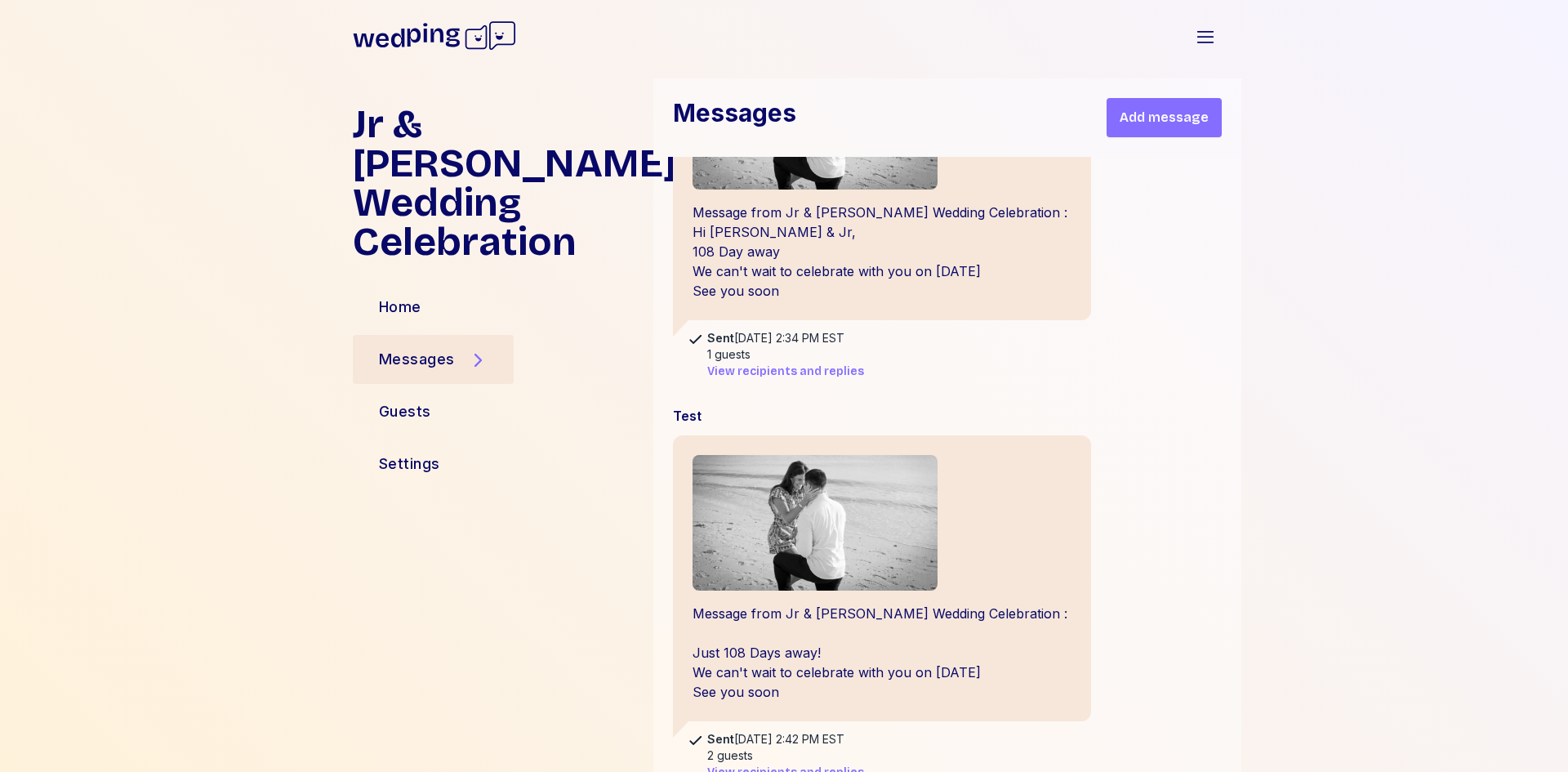
scroll to position [245, 0]
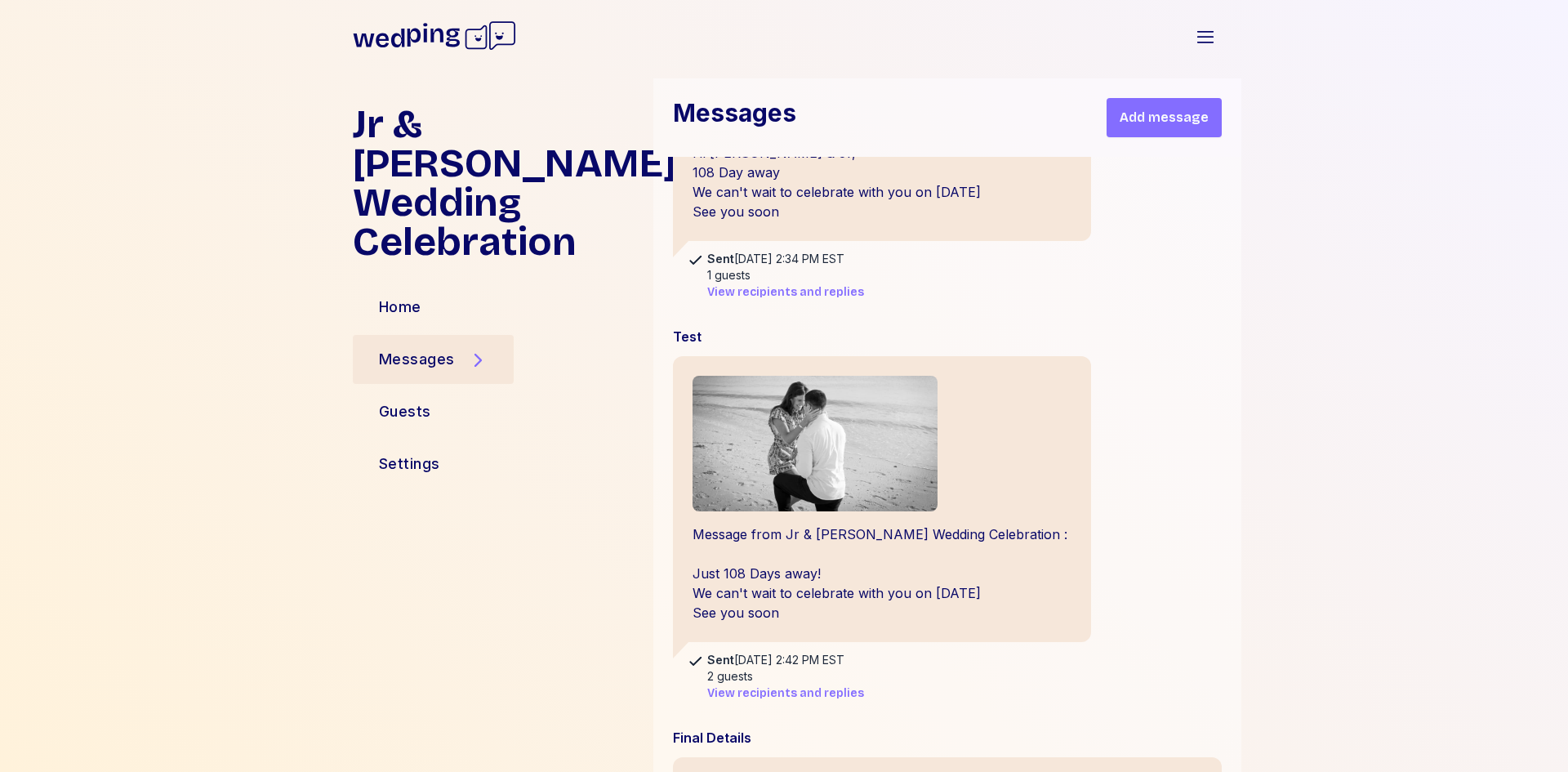
click at [1371, 493] on div "Jr & Kait Wedding Celebration Home Messages Guests Settings Messages Add messag…" at bounding box center [784, 425] width 1568 height 693
click at [1469, 628] on div "Jr & Kait Wedding Celebration Home Messages Guests Settings Messages Add messag…" at bounding box center [784, 425] width 1568 height 693
